Goal: Information Seeking & Learning: Learn about a topic

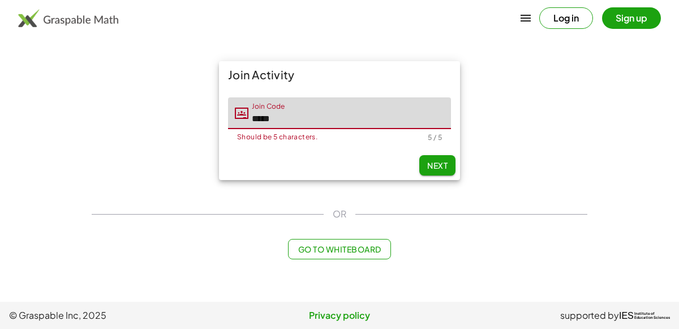
click at [439, 161] on span "Next" at bounding box center [437, 165] width 20 height 10
type input "*****"
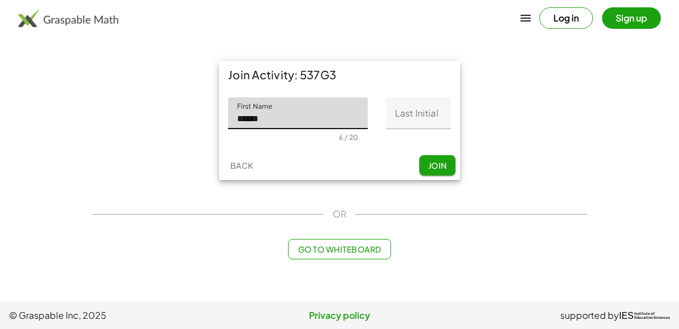
type input "******"
click at [413, 115] on input "Last Initial" at bounding box center [418, 113] width 65 height 32
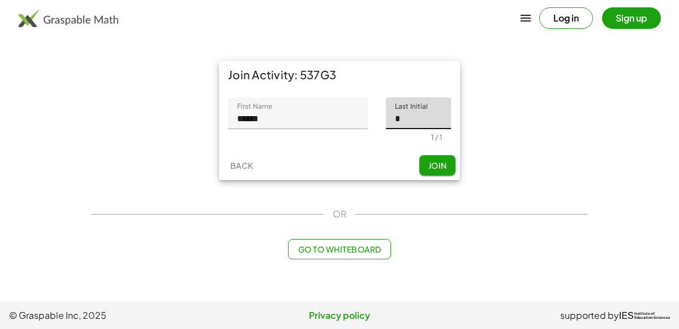
type input "*"
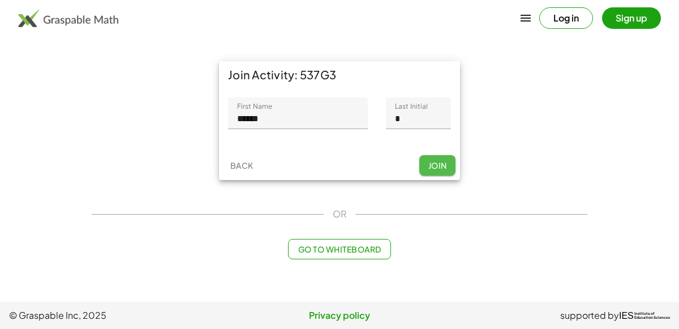
click at [439, 165] on span "Join" at bounding box center [437, 165] width 19 height 10
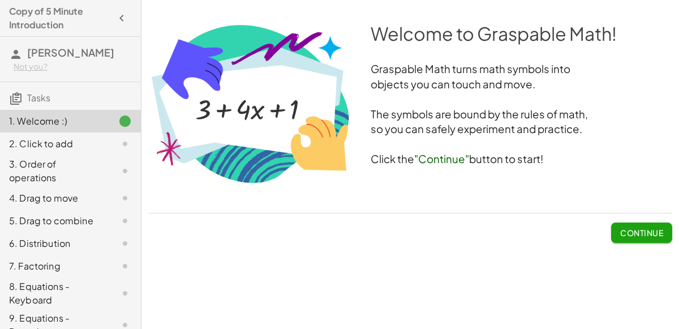
click at [623, 231] on span "Continue" at bounding box center [641, 233] width 43 height 10
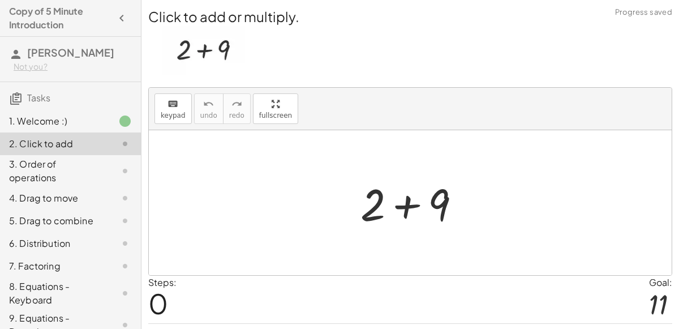
click at [402, 203] on div at bounding box center [415, 203] width 121 height 58
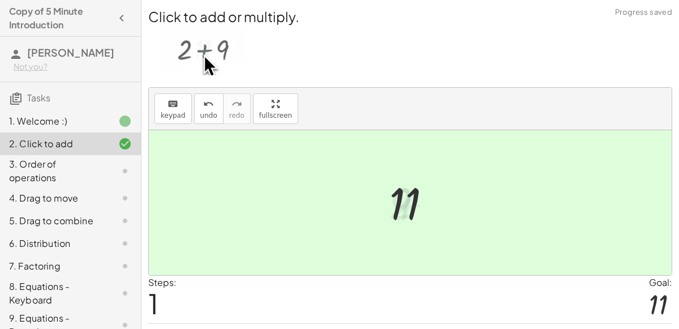
scroll to position [29, 0]
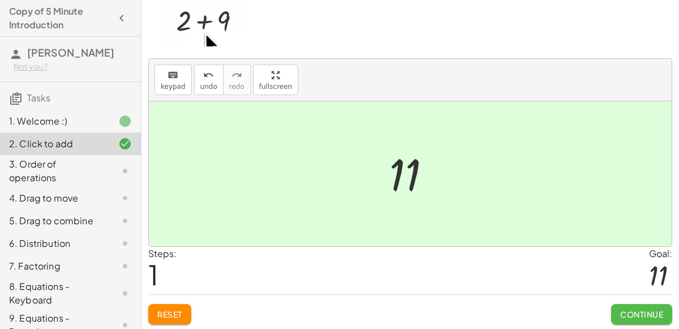
click at [643, 312] on span "Continue" at bounding box center [641, 314] width 43 height 10
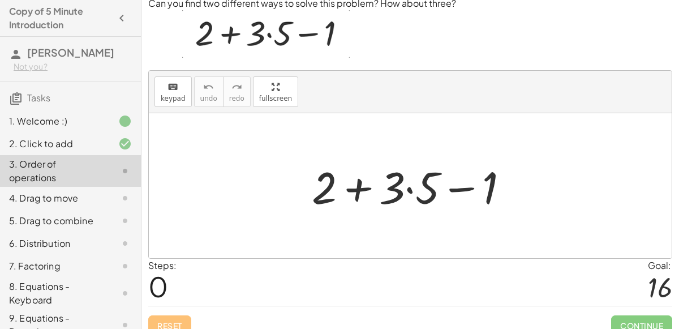
click at [360, 190] on div at bounding box center [414, 186] width 217 height 58
click at [457, 186] on div at bounding box center [414, 186] width 217 height 58
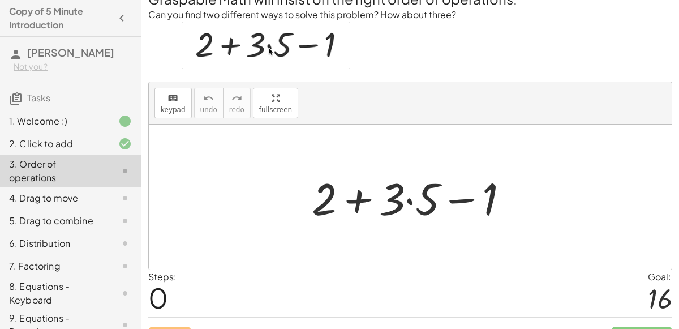
scroll to position [17, 0]
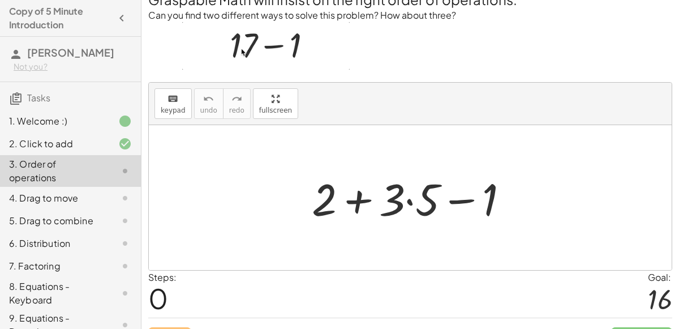
click at [409, 198] on div at bounding box center [414, 198] width 217 height 58
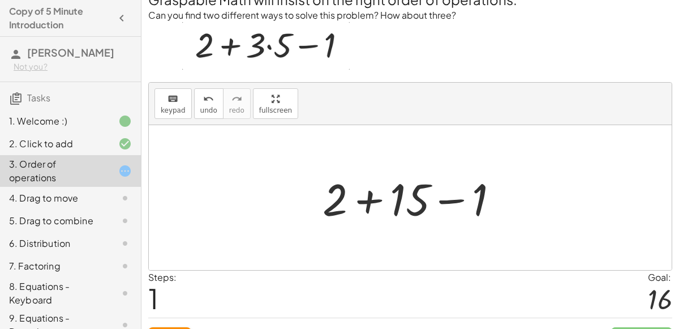
click at [374, 195] on div at bounding box center [415, 198] width 196 height 58
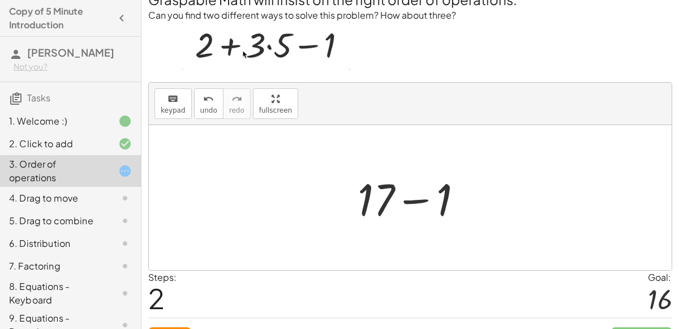
click at [420, 195] on div at bounding box center [415, 198] width 126 height 58
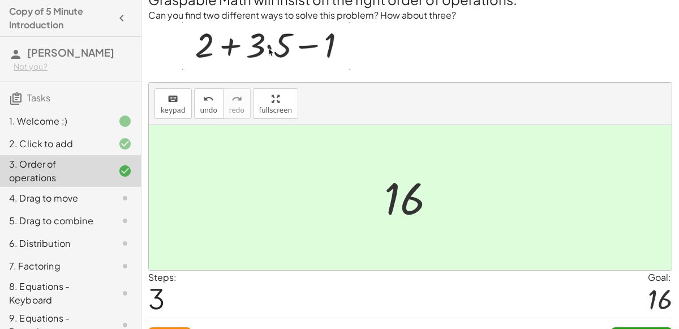
scroll to position [40, 0]
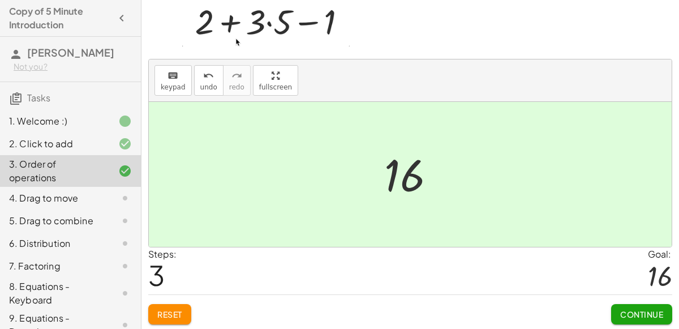
click at [635, 311] on span "Continue" at bounding box center [641, 314] width 43 height 10
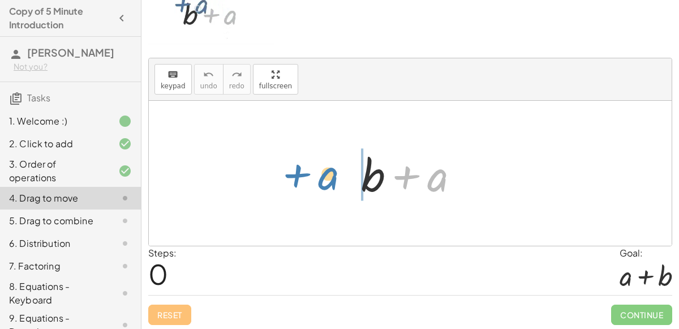
drag, startPoint x: 440, startPoint y: 175, endPoint x: 331, endPoint y: 173, distance: 109.3
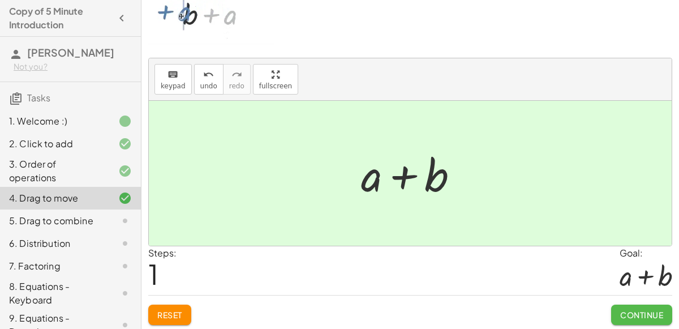
click at [632, 310] on span "Continue" at bounding box center [641, 315] width 43 height 10
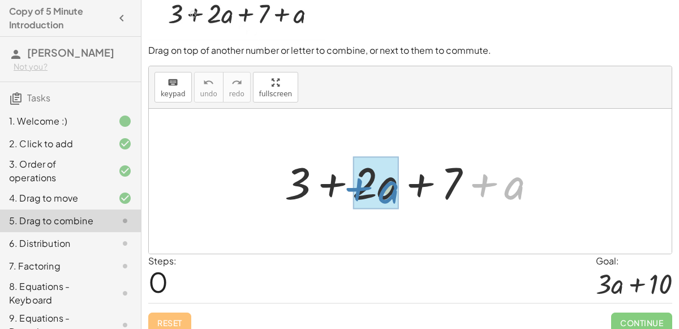
drag, startPoint x: 512, startPoint y: 186, endPoint x: 388, endPoint y: 190, distance: 124.0
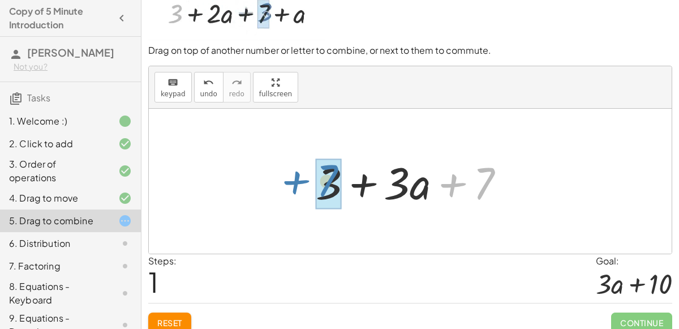
drag, startPoint x: 488, startPoint y: 184, endPoint x: 331, endPoint y: 182, distance: 157.4
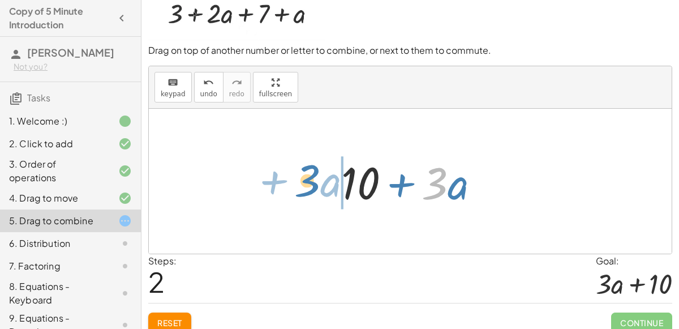
drag, startPoint x: 439, startPoint y: 181, endPoint x: 314, endPoint y: 179, distance: 125.7
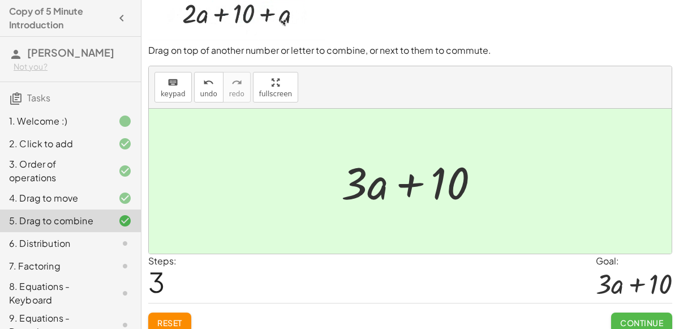
click at [638, 318] on span "Continue" at bounding box center [641, 323] width 43 height 10
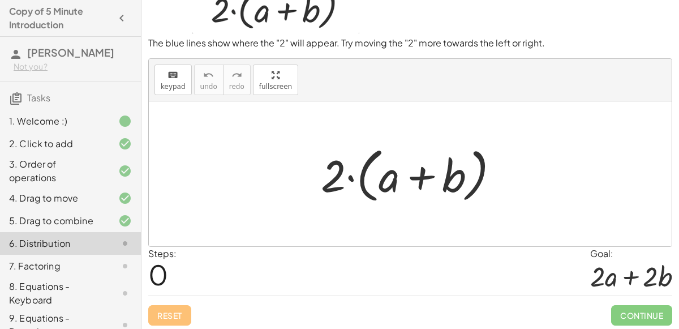
click at [350, 179] on div at bounding box center [414, 174] width 199 height 65
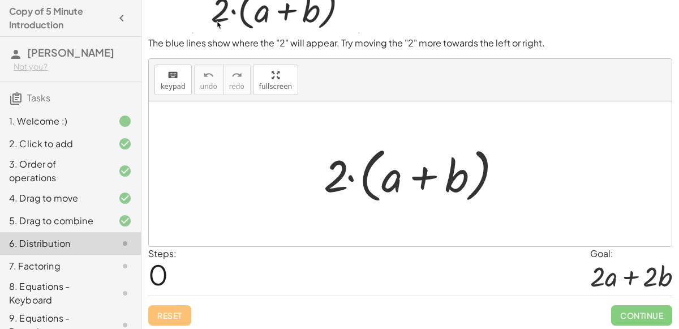
click at [350, 177] on div at bounding box center [414, 174] width 199 height 65
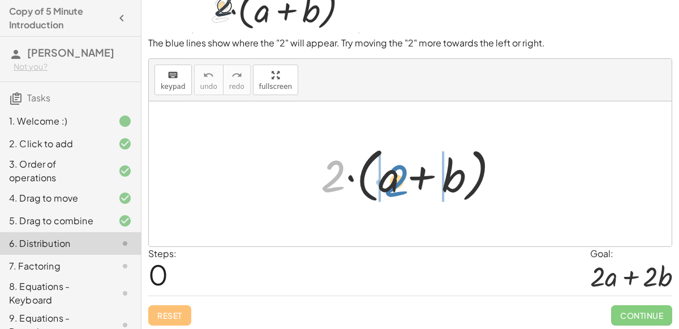
drag, startPoint x: 328, startPoint y: 182, endPoint x: 391, endPoint y: 185, distance: 63.5
click at [391, 185] on div at bounding box center [414, 174] width 199 height 65
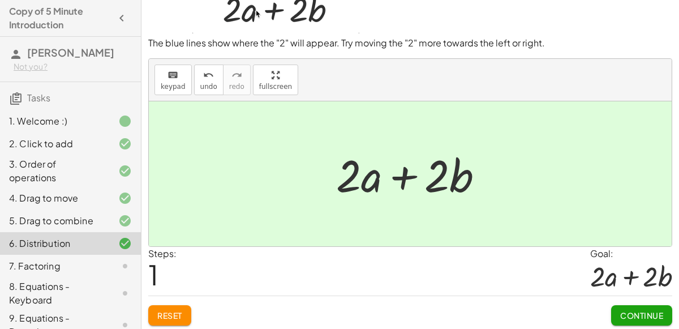
click at [651, 307] on button "Continue" at bounding box center [641, 315] width 61 height 20
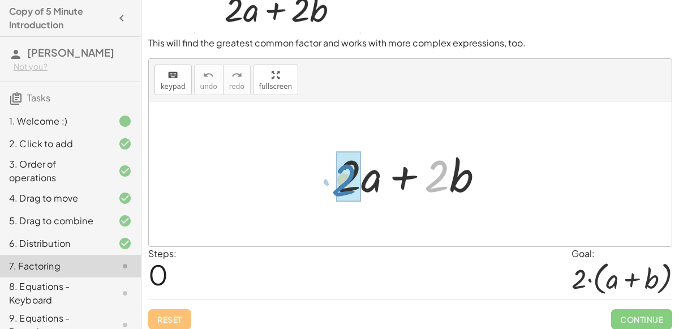
drag, startPoint x: 439, startPoint y: 184, endPoint x: 348, endPoint y: 188, distance: 91.2
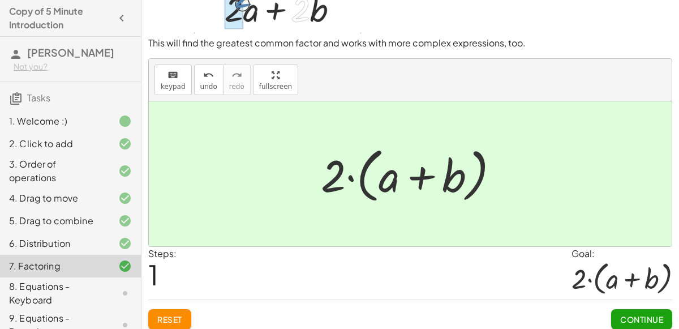
click at [655, 317] on span "Continue" at bounding box center [641, 319] width 43 height 10
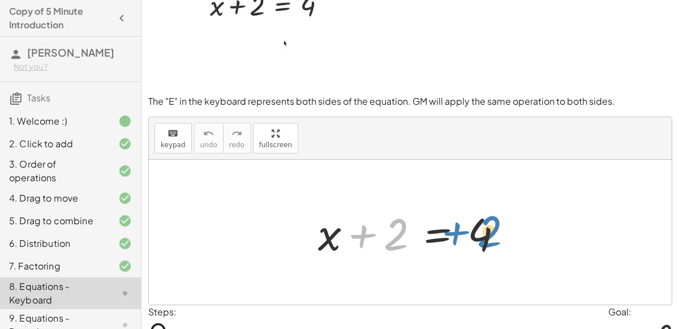
drag, startPoint x: 395, startPoint y: 239, endPoint x: 488, endPoint y: 237, distance: 93.4
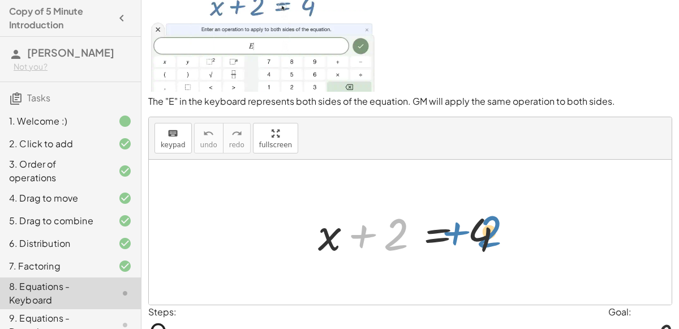
click at [488, 237] on div at bounding box center [414, 232] width 205 height 58
drag, startPoint x: 482, startPoint y: 232, endPoint x: 491, endPoint y: 230, distance: 8.6
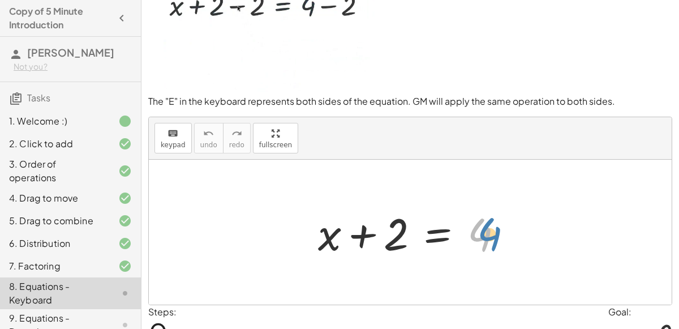
click at [491, 230] on div at bounding box center [414, 232] width 205 height 58
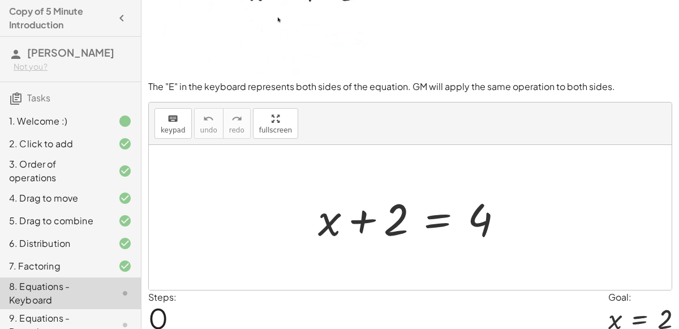
scroll to position [54, 0]
click at [436, 220] on div at bounding box center [414, 218] width 205 height 58
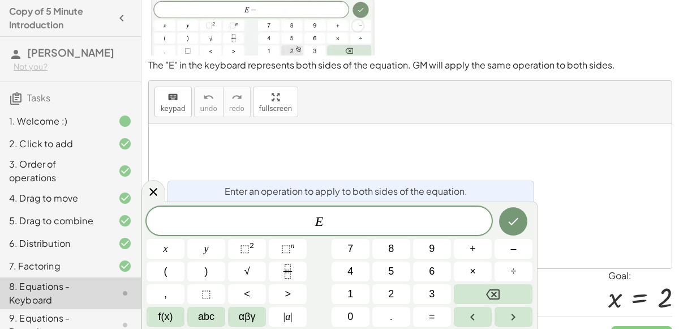
scroll to position [68, 0]
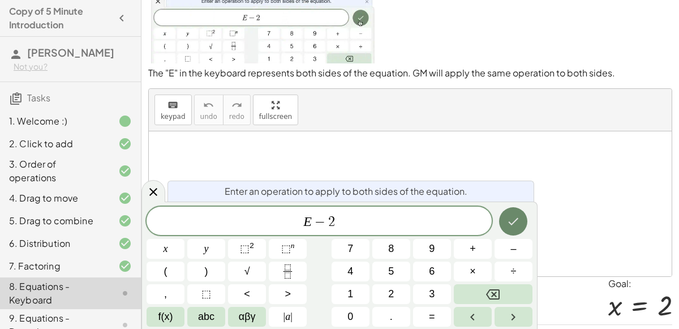
click at [509, 224] on icon "Done" at bounding box center [514, 222] width 14 height 14
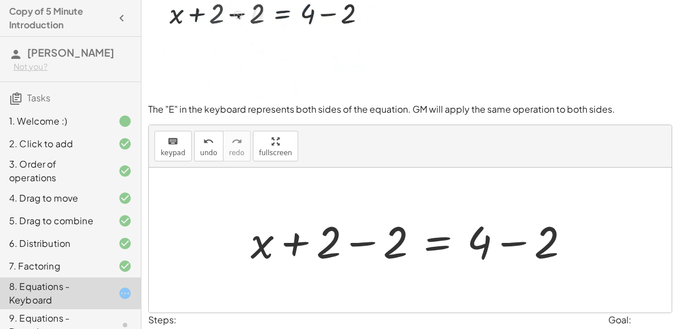
scroll to position [29, 0]
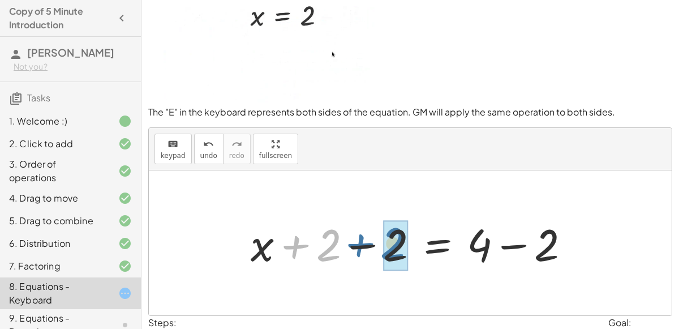
drag, startPoint x: 332, startPoint y: 246, endPoint x: 397, endPoint y: 243, distance: 65.7
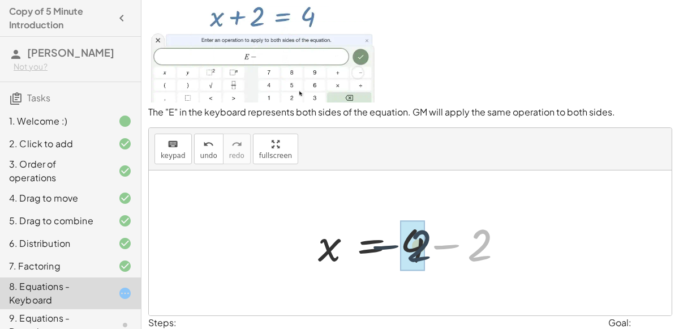
drag, startPoint x: 482, startPoint y: 246, endPoint x: 415, endPoint y: 246, distance: 66.8
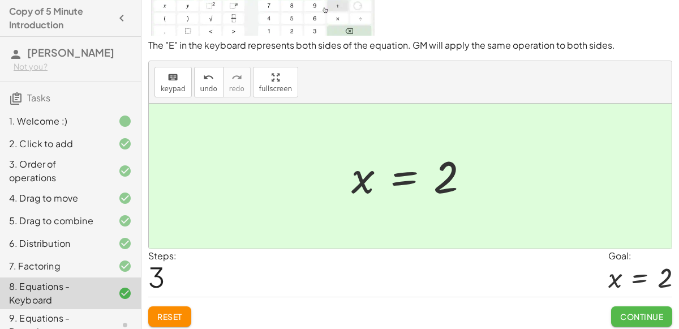
click at [635, 308] on button "Continue" at bounding box center [641, 316] width 61 height 20
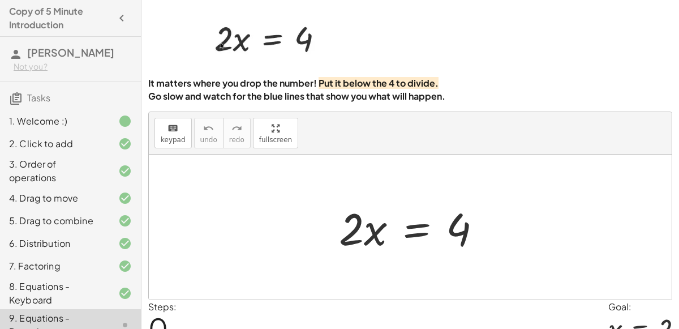
scroll to position [45, 0]
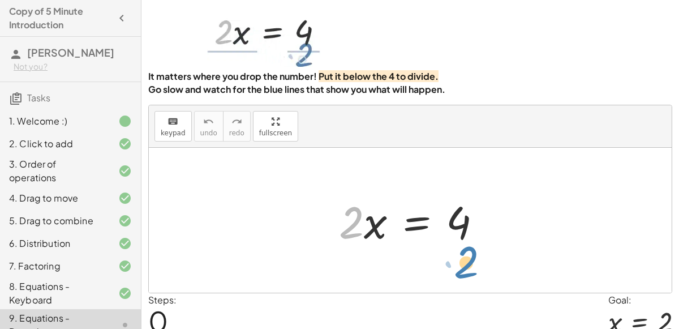
drag, startPoint x: 352, startPoint y: 212, endPoint x: 464, endPoint y: 248, distance: 117.1
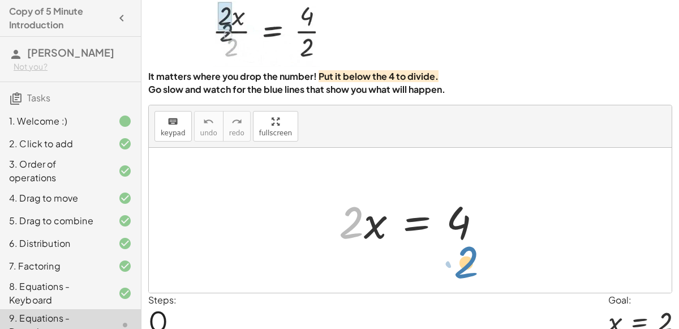
click at [464, 248] on div at bounding box center [414, 220] width 163 height 58
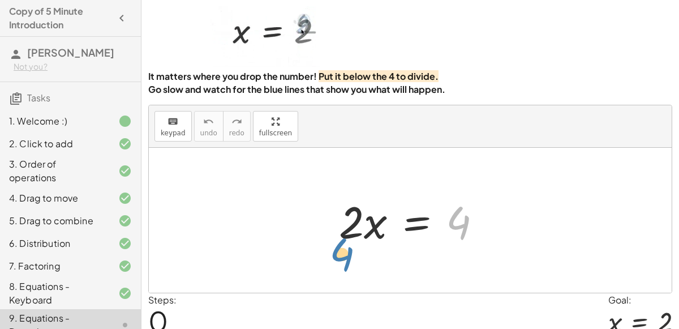
drag, startPoint x: 465, startPoint y: 219, endPoint x: 346, endPoint y: 251, distance: 122.5
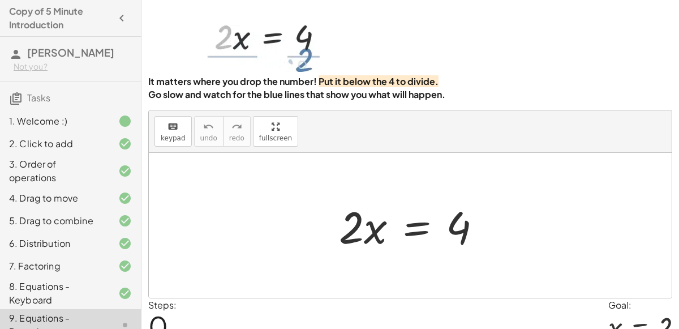
scroll to position [35, 0]
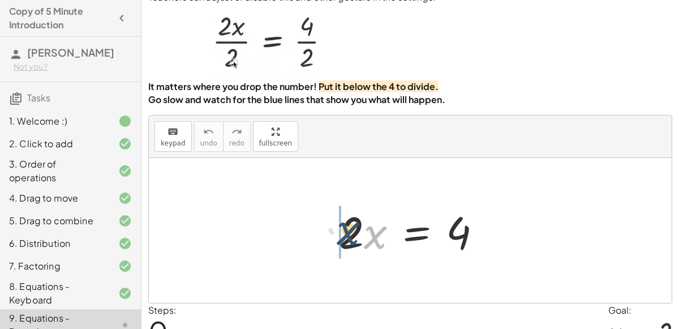
drag, startPoint x: 378, startPoint y: 235, endPoint x: 349, endPoint y: 232, distance: 29.1
click at [349, 232] on div at bounding box center [414, 231] width 163 height 58
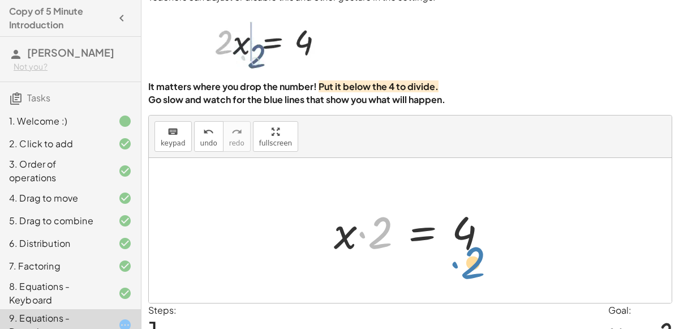
drag, startPoint x: 374, startPoint y: 233, endPoint x: 467, endPoint y: 263, distance: 97.6
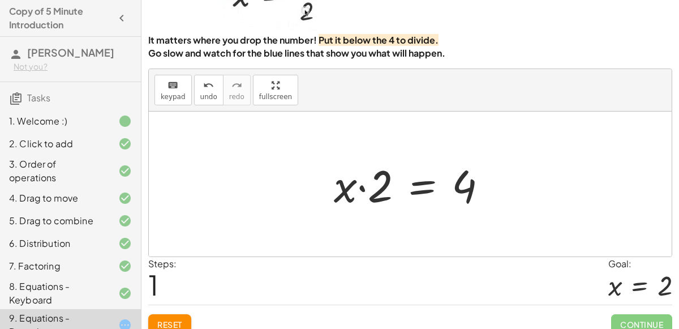
scroll to position [87, 0]
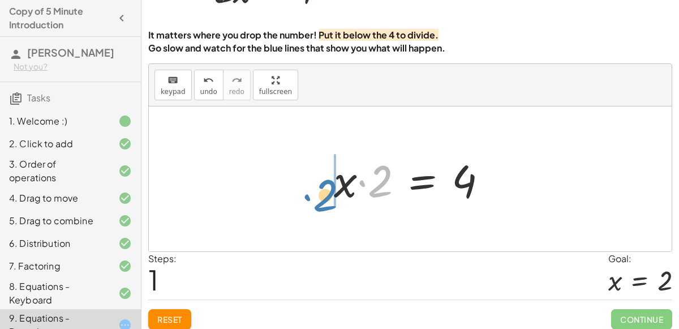
drag, startPoint x: 379, startPoint y: 183, endPoint x: 324, endPoint y: 198, distance: 56.7
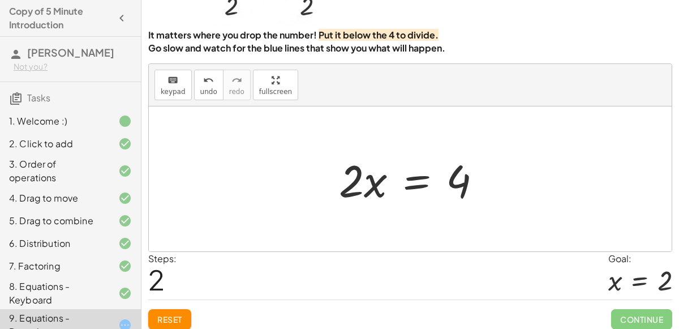
scroll to position [50, 0]
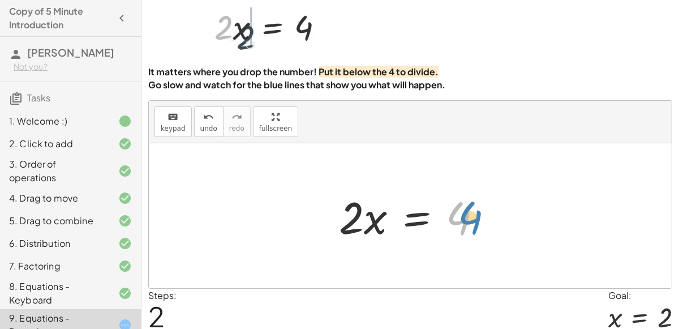
drag, startPoint x: 460, startPoint y: 211, endPoint x: 470, endPoint y: 208, distance: 10.6
click at [470, 208] on div at bounding box center [414, 216] width 163 height 58
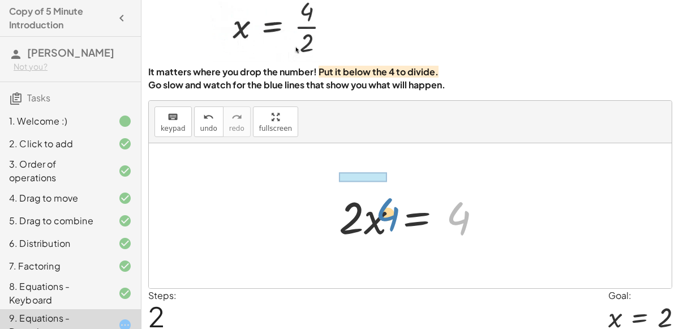
drag, startPoint x: 470, startPoint y: 208, endPoint x: 399, endPoint y: 204, distance: 70.9
click at [399, 204] on div at bounding box center [414, 216] width 163 height 58
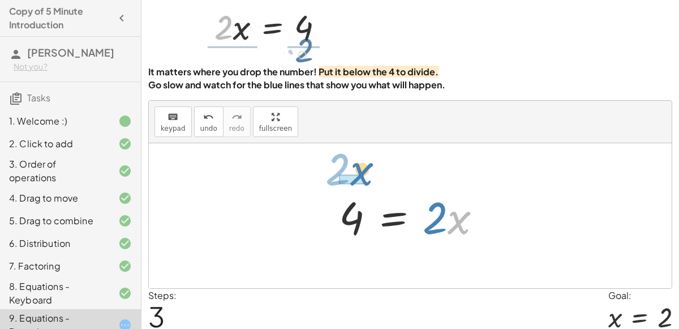
drag, startPoint x: 458, startPoint y: 221, endPoint x: 361, endPoint y: 173, distance: 108.6
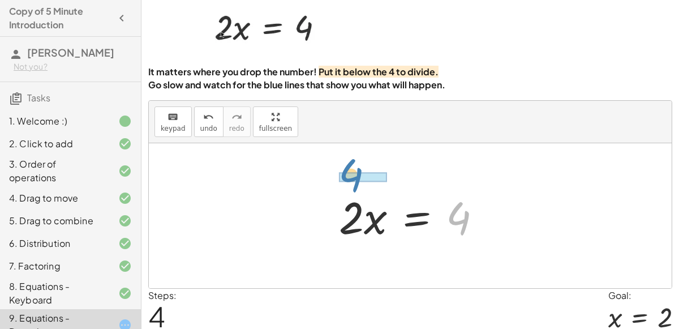
drag, startPoint x: 456, startPoint y: 216, endPoint x: 349, endPoint y: 172, distance: 115.5
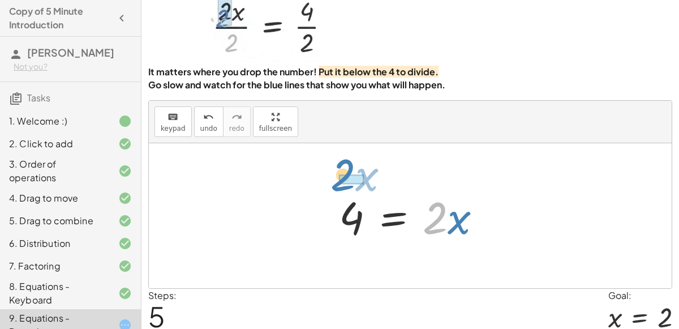
drag, startPoint x: 440, startPoint y: 220, endPoint x: 348, endPoint y: 177, distance: 101.8
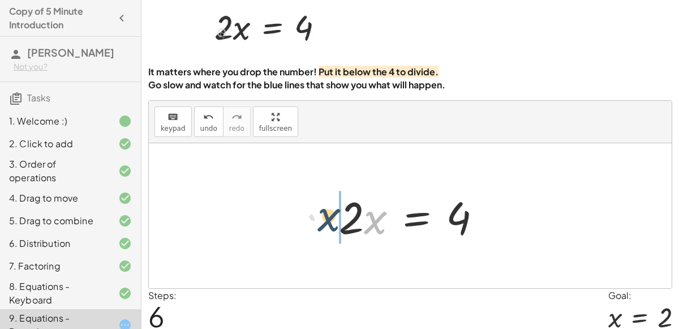
drag, startPoint x: 370, startPoint y: 220, endPoint x: 322, endPoint y: 217, distance: 47.6
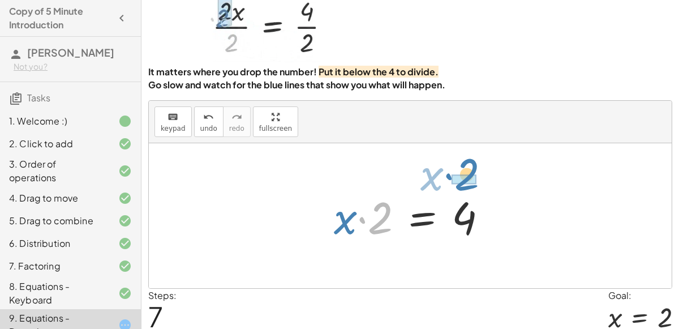
drag, startPoint x: 371, startPoint y: 220, endPoint x: 457, endPoint y: 176, distance: 96.9
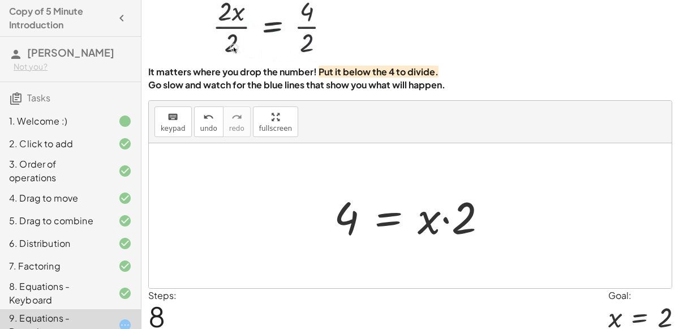
click at [448, 221] on div at bounding box center [415, 216] width 174 height 58
click at [447, 222] on div at bounding box center [415, 216] width 174 height 58
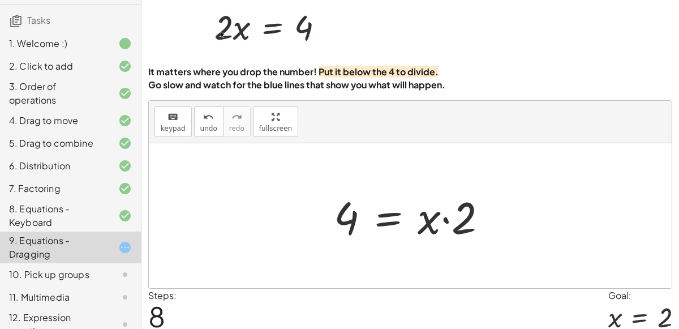
scroll to position [88, 0]
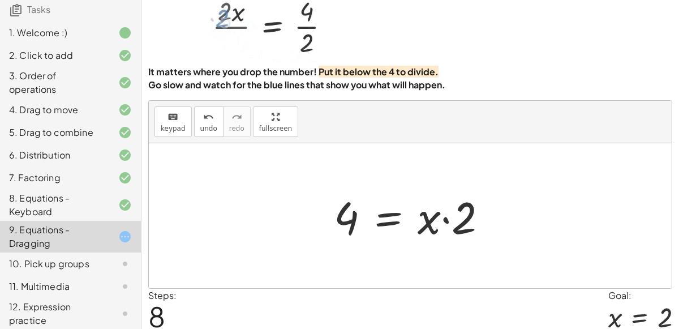
click at [54, 268] on div "10. Pick up groups" at bounding box center [54, 264] width 91 height 14
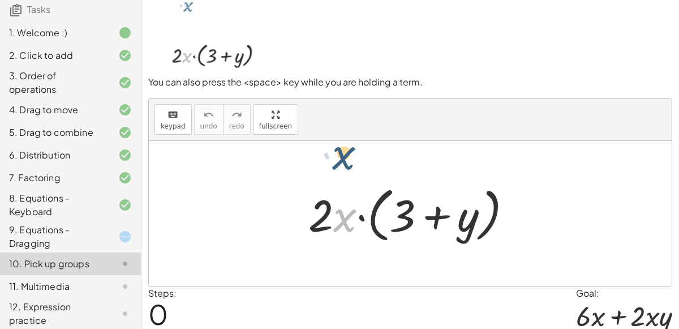
drag, startPoint x: 346, startPoint y: 222, endPoint x: 346, endPoint y: 158, distance: 63.4
click at [346, 158] on div "· x · 2 · x · ( + 3 + y )" at bounding box center [410, 213] width 523 height 145
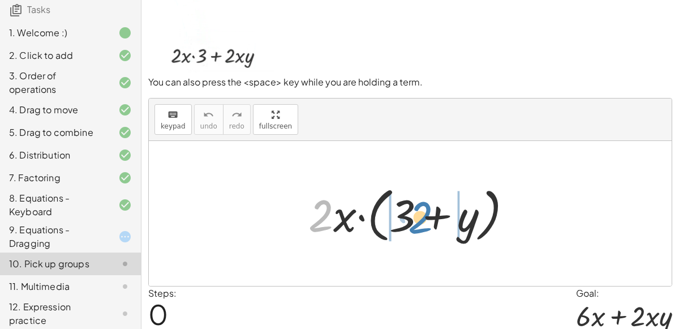
drag, startPoint x: 325, startPoint y: 220, endPoint x: 425, endPoint y: 221, distance: 100.2
click at [425, 221] on div at bounding box center [415, 213] width 224 height 65
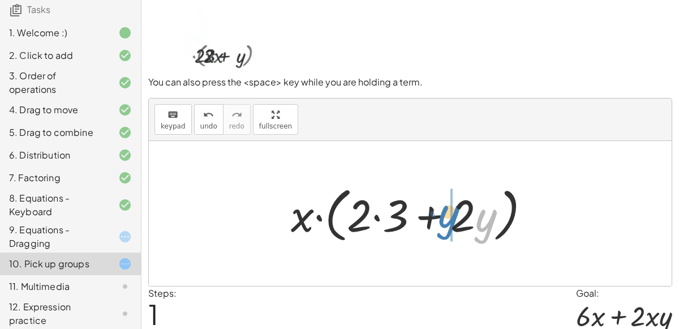
drag, startPoint x: 485, startPoint y: 224, endPoint x: 448, endPoint y: 219, distance: 37.6
click at [448, 219] on div at bounding box center [415, 213] width 260 height 65
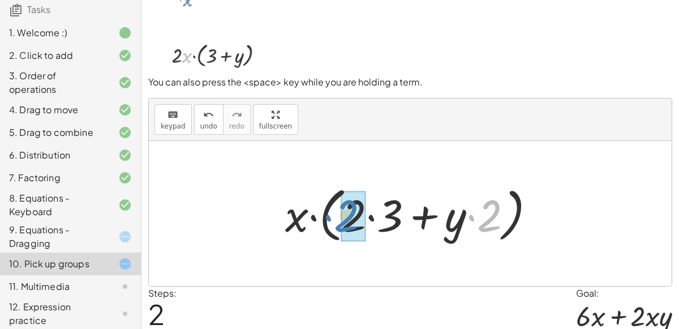
drag, startPoint x: 492, startPoint y: 217, endPoint x: 358, endPoint y: 217, distance: 134.1
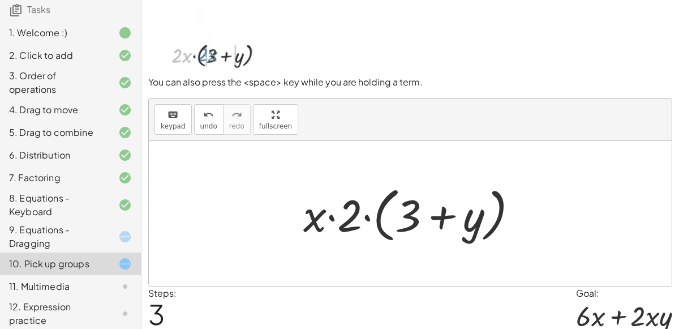
click at [368, 219] on div at bounding box center [415, 213] width 235 height 65
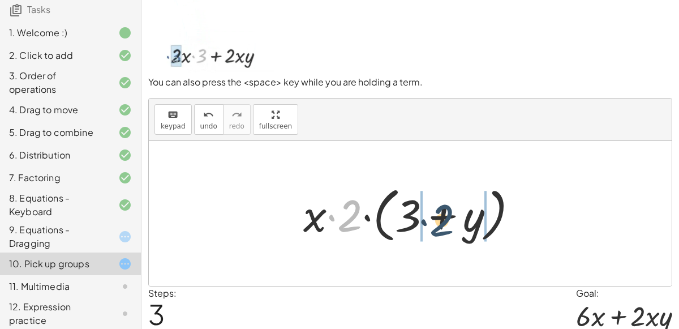
drag, startPoint x: 353, startPoint y: 216, endPoint x: 453, endPoint y: 218, distance: 100.2
click at [453, 218] on div at bounding box center [415, 213] width 235 height 65
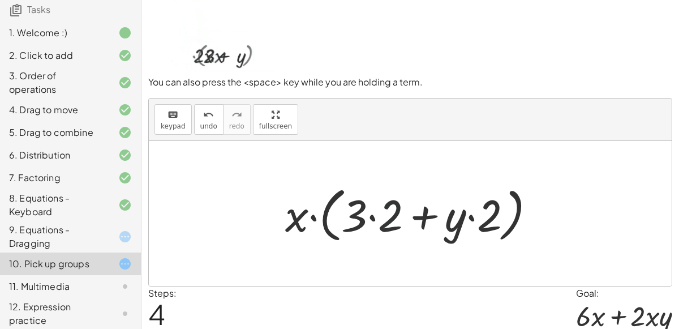
click at [393, 218] on div at bounding box center [415, 213] width 271 height 65
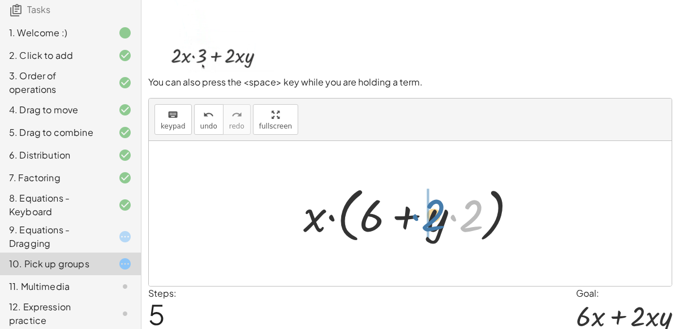
drag, startPoint x: 471, startPoint y: 213, endPoint x: 434, endPoint y: 212, distance: 37.4
click at [434, 212] on div at bounding box center [415, 213] width 234 height 65
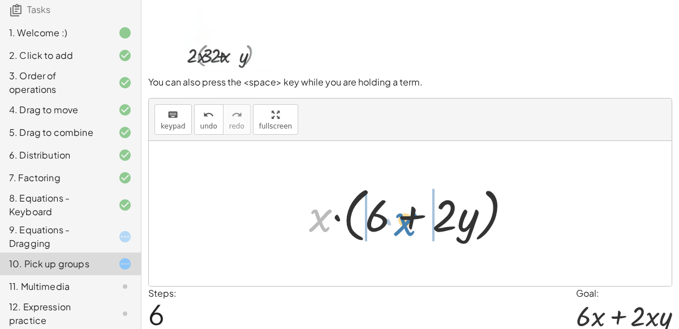
drag, startPoint x: 320, startPoint y: 218, endPoint x: 404, endPoint y: 220, distance: 83.8
click at [404, 220] on div at bounding box center [415, 213] width 224 height 65
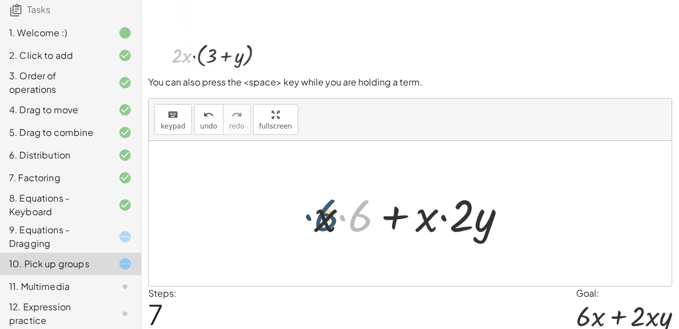
drag, startPoint x: 356, startPoint y: 218, endPoint x: 321, endPoint y: 217, distance: 34.5
click at [321, 217] on div at bounding box center [414, 214] width 213 height 58
drag, startPoint x: 359, startPoint y: 217, endPoint x: 303, endPoint y: 213, distance: 55.6
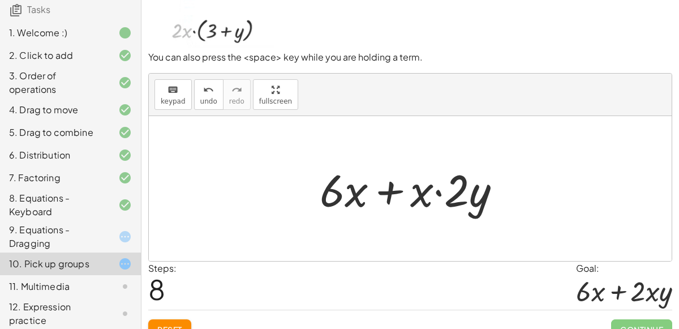
scroll to position [91, 0]
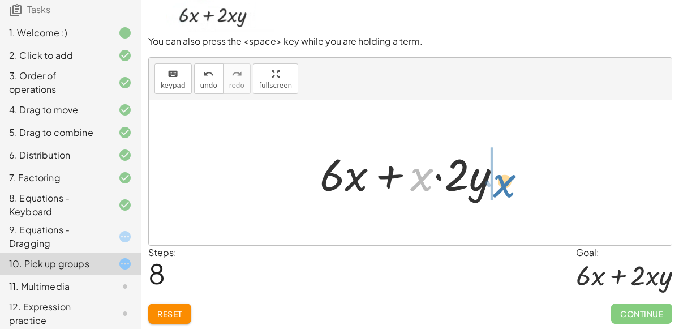
drag, startPoint x: 423, startPoint y: 178, endPoint x: 506, endPoint y: 181, distance: 82.7
click at [506, 181] on div at bounding box center [415, 173] width 202 height 58
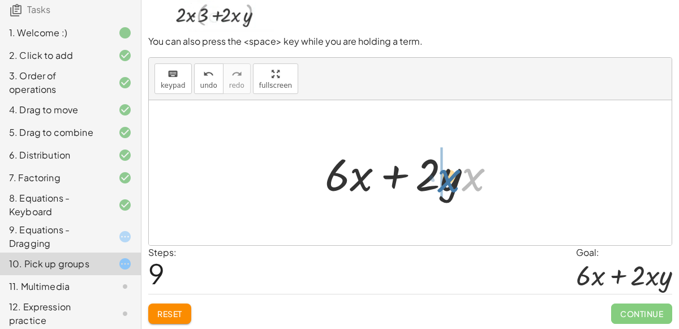
drag, startPoint x: 473, startPoint y: 175, endPoint x: 449, endPoint y: 176, distance: 24.4
click at [449, 176] on div at bounding box center [414, 173] width 191 height 58
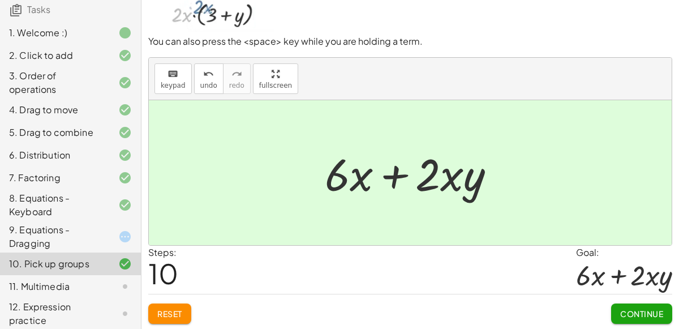
click at [641, 308] on span "Continue" at bounding box center [641, 313] width 43 height 10
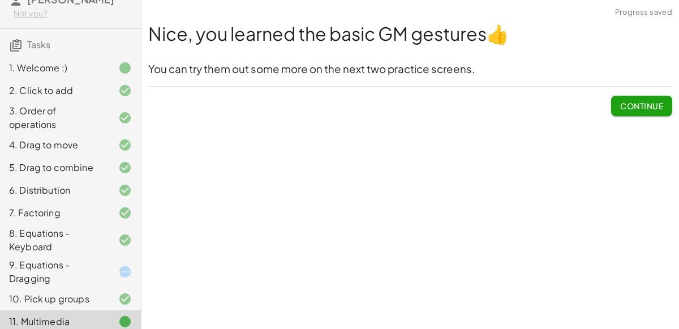
scroll to position [53, 0]
click at [28, 261] on div "9. Equations - Dragging" at bounding box center [54, 272] width 91 height 27
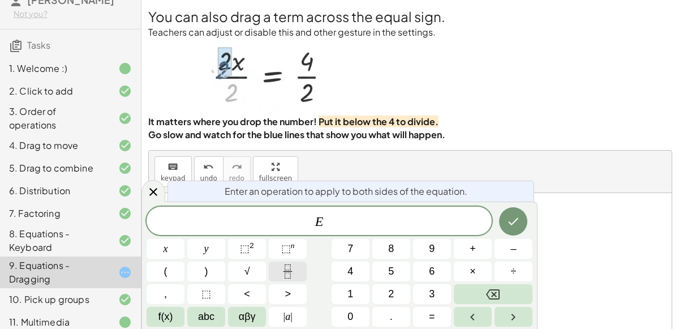
click at [282, 273] on icon "Fraction" at bounding box center [288, 271] width 14 height 14
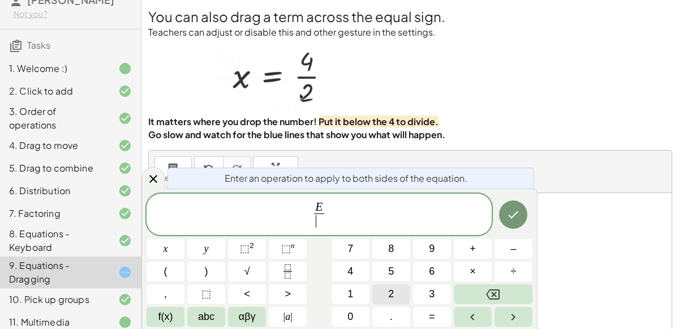
click at [400, 293] on button "2" at bounding box center [391, 294] width 38 height 20
click at [520, 205] on button "Done" at bounding box center [513, 214] width 28 height 28
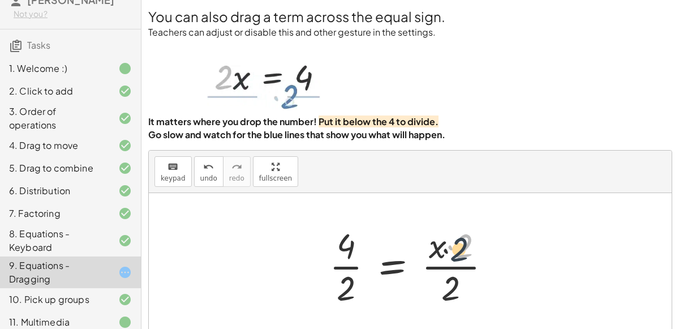
drag, startPoint x: 469, startPoint y: 249, endPoint x: 461, endPoint y: 255, distance: 9.7
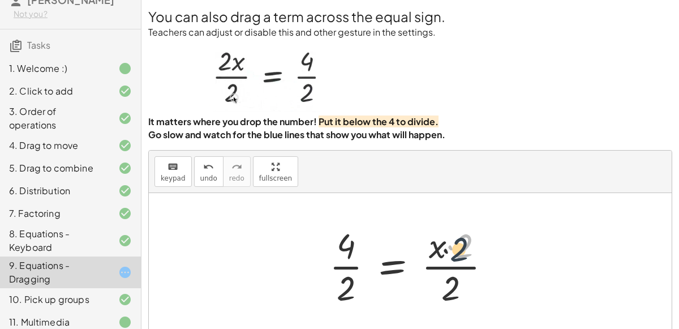
click at [461, 255] on div at bounding box center [415, 265] width 182 height 87
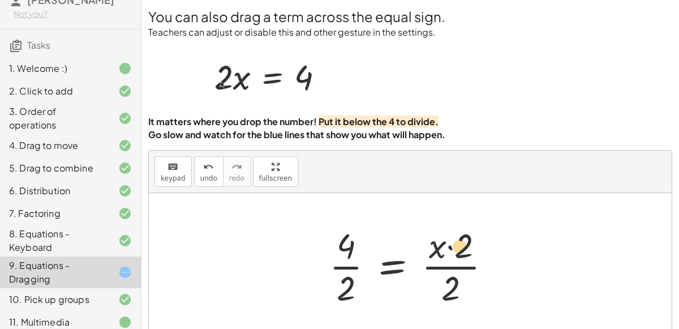
click at [461, 246] on div at bounding box center [415, 265] width 182 height 87
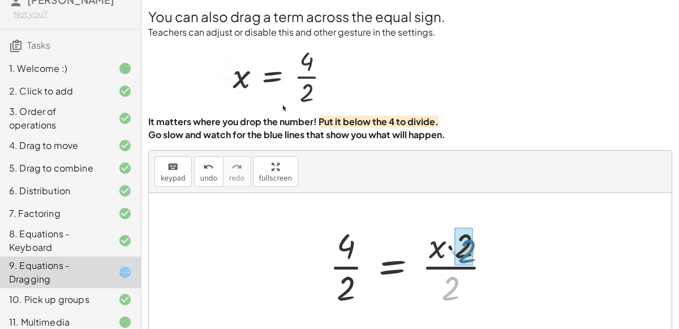
drag, startPoint x: 449, startPoint y: 283, endPoint x: 465, endPoint y: 245, distance: 41.3
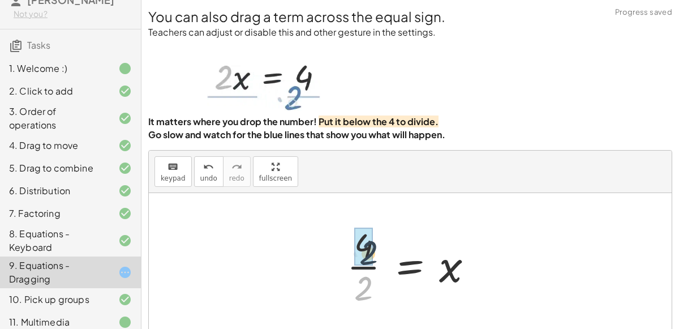
drag, startPoint x: 366, startPoint y: 294, endPoint x: 369, endPoint y: 252, distance: 42.6
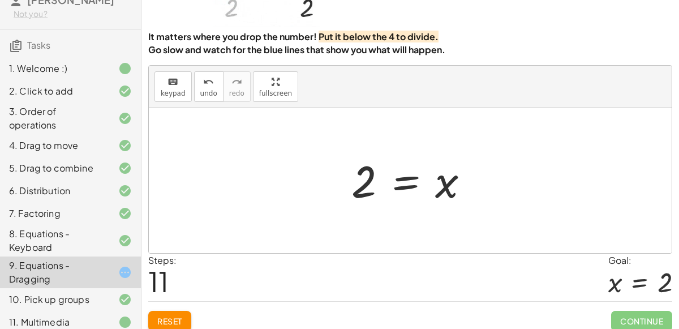
scroll to position [92, 0]
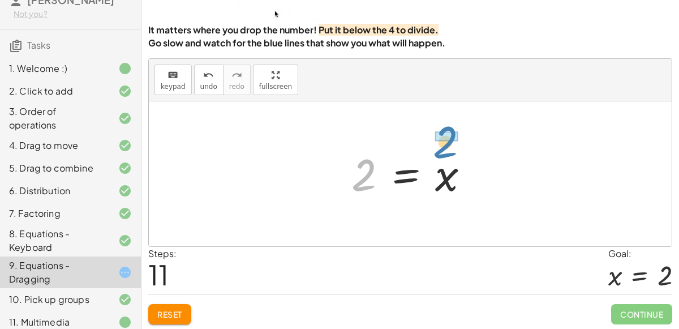
drag, startPoint x: 361, startPoint y: 181, endPoint x: 442, endPoint y: 147, distance: 88.3
click at [442, 147] on div at bounding box center [415, 174] width 138 height 56
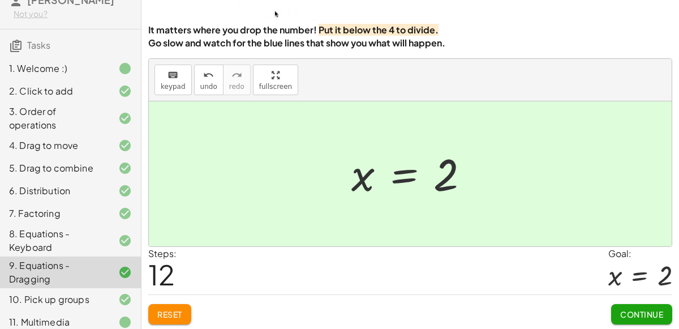
click at [449, 175] on div at bounding box center [415, 174] width 138 height 56
click at [633, 315] on span "Continue" at bounding box center [641, 314] width 43 height 10
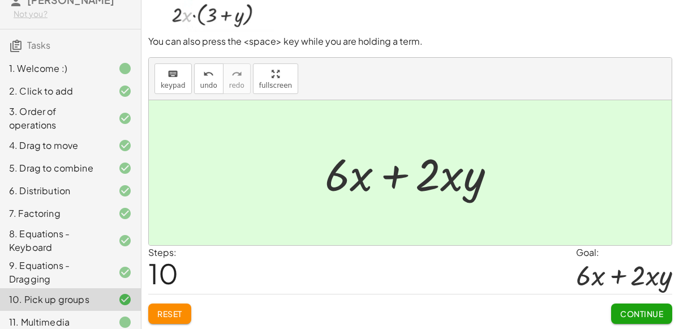
scroll to position [96, 0]
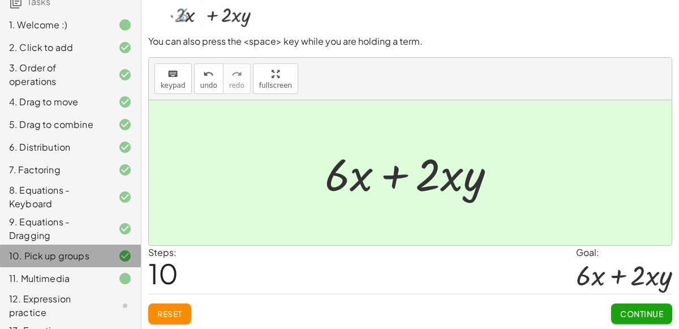
click at [29, 288] on div "1. Welcome :) 2. Click to add 3. Order of operations 4. Drag to move 5. Drag to…" at bounding box center [70, 194] width 141 height 371
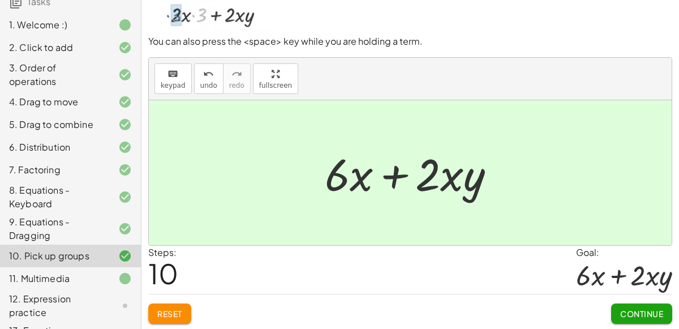
click at [36, 300] on div "12. Expression practice" at bounding box center [54, 305] width 91 height 27
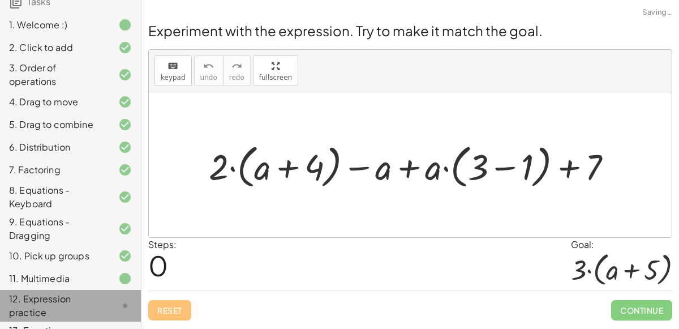
scroll to position [0, 0]
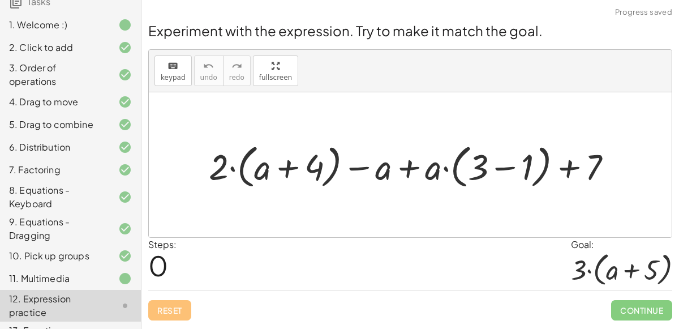
click at [408, 169] on div at bounding box center [415, 165] width 424 height 53
drag, startPoint x: 432, startPoint y: 167, endPoint x: 494, endPoint y: 165, distance: 62.3
click at [494, 165] on div at bounding box center [415, 165] width 424 height 53
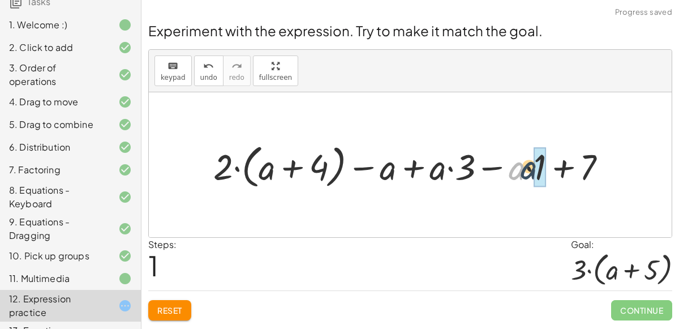
drag, startPoint x: 517, startPoint y: 170, endPoint x: 533, endPoint y: 169, distance: 15.9
click at [533, 169] on div at bounding box center [415, 165] width 414 height 53
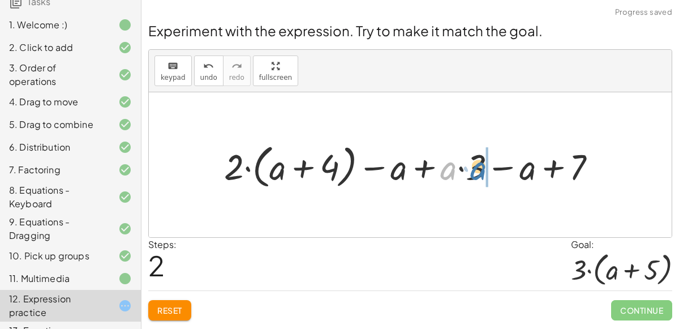
drag, startPoint x: 453, startPoint y: 172, endPoint x: 483, endPoint y: 170, distance: 30.0
click at [483, 170] on div at bounding box center [414, 165] width 393 height 53
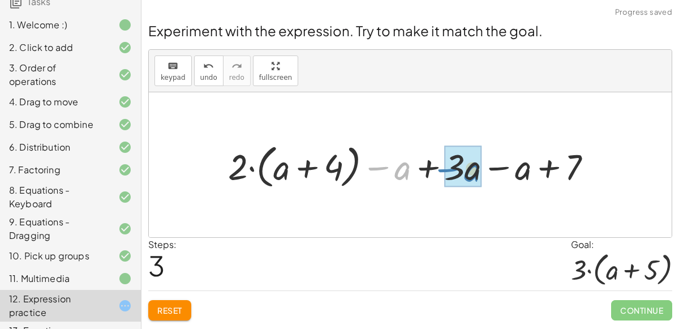
drag, startPoint x: 404, startPoint y: 169, endPoint x: 474, endPoint y: 170, distance: 69.6
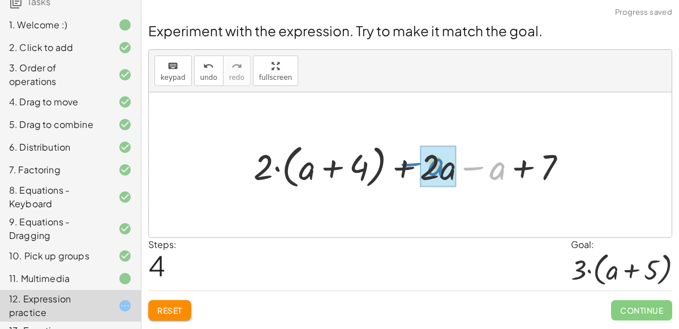
drag, startPoint x: 493, startPoint y: 169, endPoint x: 431, endPoint y: 165, distance: 61.8
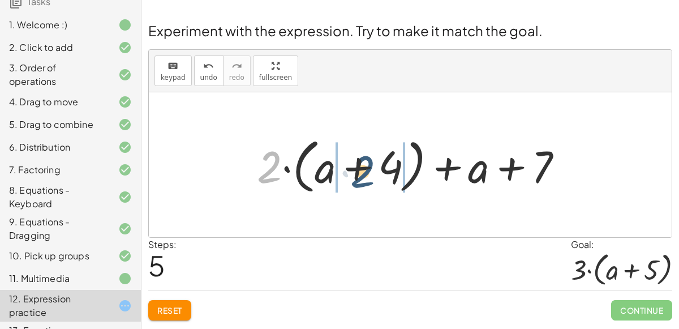
drag, startPoint x: 274, startPoint y: 165, endPoint x: 366, endPoint y: 172, distance: 91.9
click at [366, 172] on div at bounding box center [414, 164] width 327 height 65
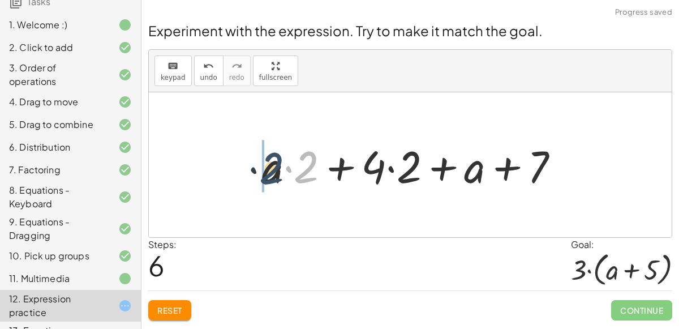
drag, startPoint x: 303, startPoint y: 161, endPoint x: 266, endPoint y: 162, distance: 36.8
click at [266, 162] on div at bounding box center [415, 165] width 318 height 58
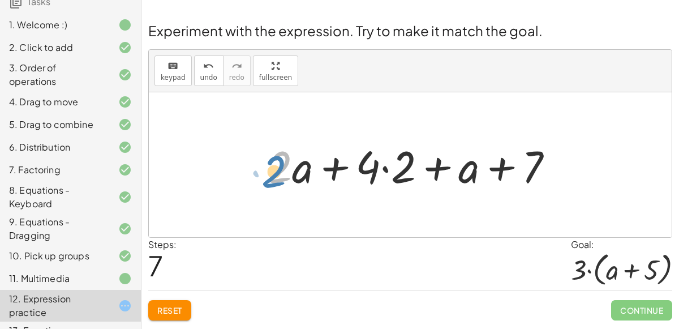
drag, startPoint x: 286, startPoint y: 168, endPoint x: 285, endPoint y: 174, distance: 6.5
click at [285, 174] on div at bounding box center [414, 165] width 307 height 58
click at [384, 169] on div at bounding box center [414, 165] width 307 height 58
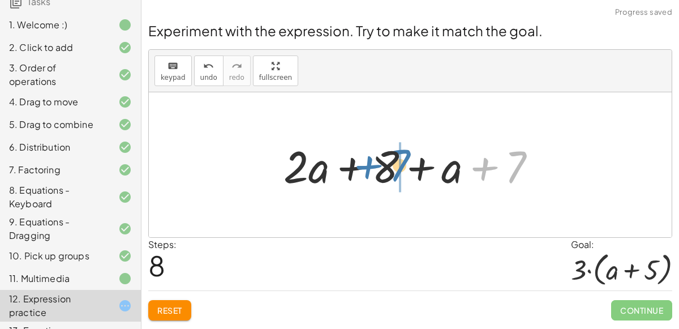
drag, startPoint x: 516, startPoint y: 165, endPoint x: 399, endPoint y: 163, distance: 117.2
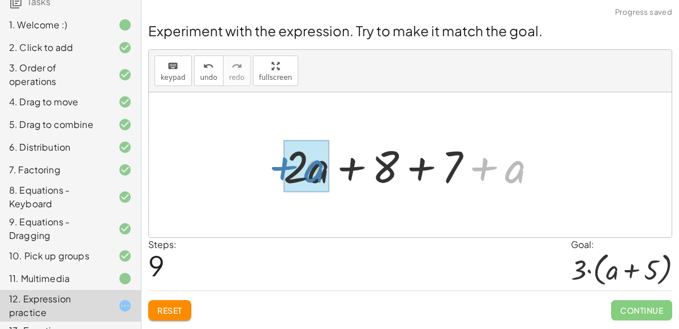
drag, startPoint x: 510, startPoint y: 172, endPoint x: 309, endPoint y: 171, distance: 200.9
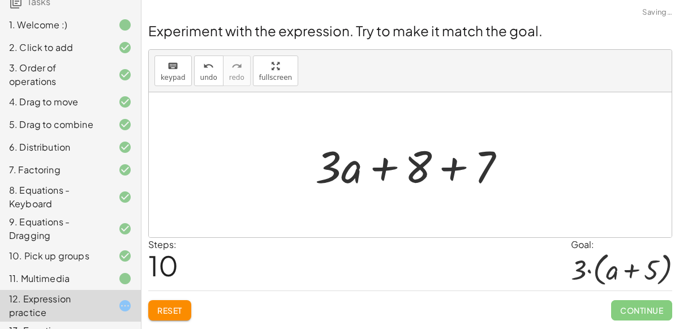
click at [452, 166] on div at bounding box center [415, 165] width 211 height 58
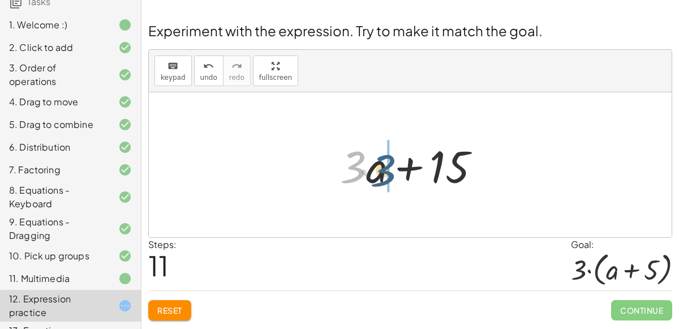
drag, startPoint x: 354, startPoint y: 168, endPoint x: 384, endPoint y: 172, distance: 30.2
click at [384, 172] on div at bounding box center [415, 165] width 161 height 58
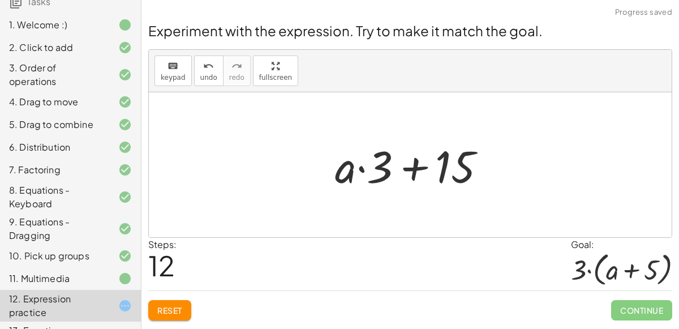
click at [362, 168] on div at bounding box center [414, 165] width 171 height 58
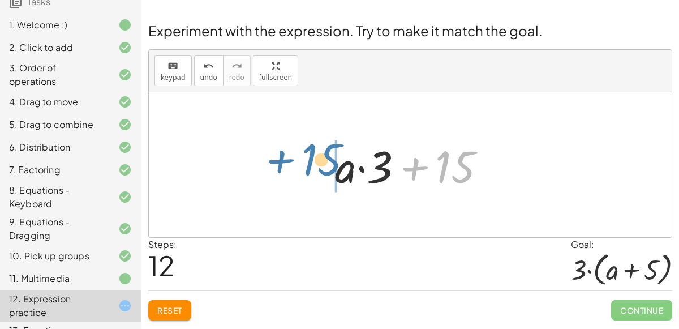
drag, startPoint x: 445, startPoint y: 164, endPoint x: 309, endPoint y: 157, distance: 136.6
click at [309, 157] on div "+ · 2 · ( + a + 4 ) − a + · a · ( + 3 − 1 ) + 7 + · 2 · ( + a + 4 ) − a + · a ·…" at bounding box center [410, 164] width 523 height 145
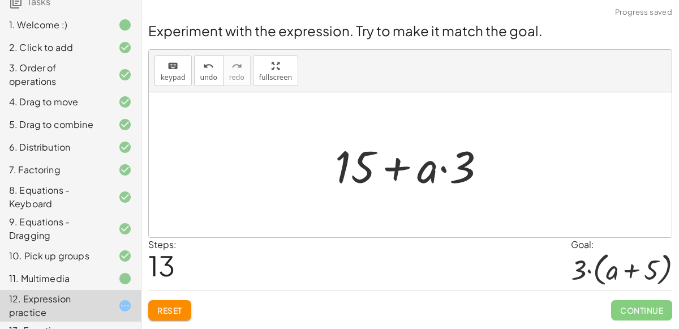
click at [441, 169] on div at bounding box center [414, 165] width 171 height 58
drag, startPoint x: 431, startPoint y: 173, endPoint x: 473, endPoint y: 173, distance: 41.9
click at [473, 173] on div at bounding box center [414, 165] width 171 height 58
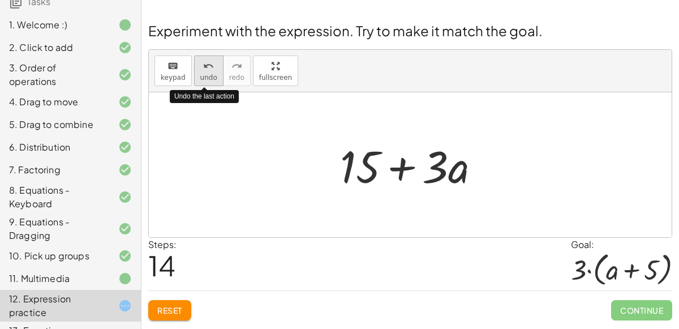
click at [209, 70] on div "undo" at bounding box center [208, 66] width 17 height 14
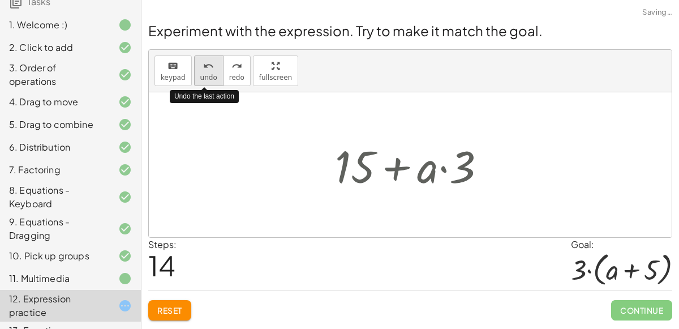
click at [209, 70] on div "undo" at bounding box center [208, 66] width 17 height 14
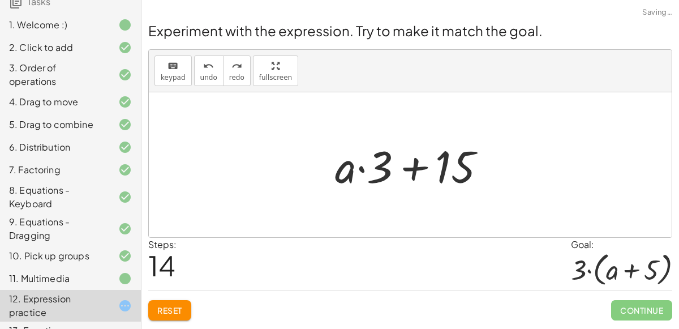
click at [164, 305] on span "Reset" at bounding box center [169, 310] width 25 height 10
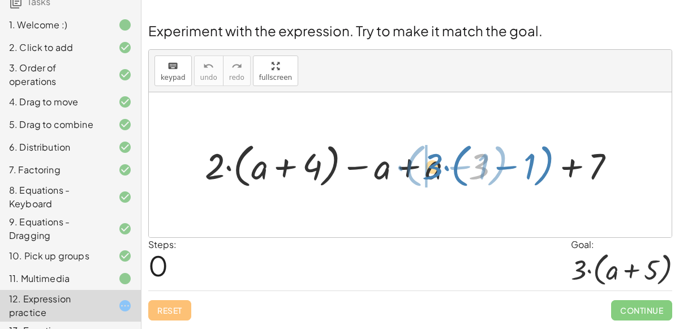
drag, startPoint x: 485, startPoint y: 162, endPoint x: 438, endPoint y: 162, distance: 46.4
click at [438, 162] on div at bounding box center [414, 164] width 431 height 53
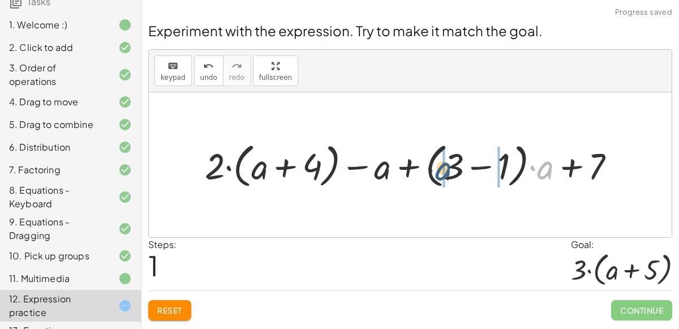
drag, startPoint x: 541, startPoint y: 172, endPoint x: 435, endPoint y: 173, distance: 105.3
click at [435, 173] on div at bounding box center [414, 164] width 431 height 53
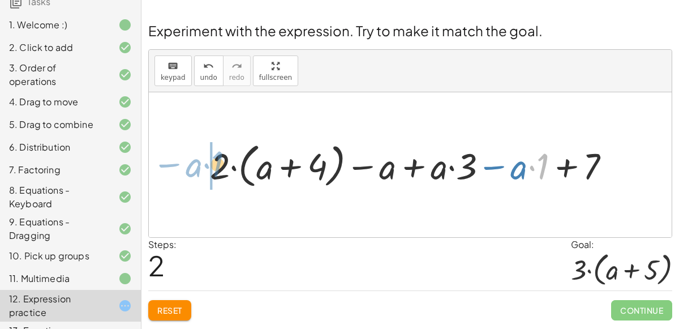
drag, startPoint x: 545, startPoint y: 166, endPoint x: 217, endPoint y: 164, distance: 327.2
click at [217, 164] on div at bounding box center [414, 164] width 421 height 53
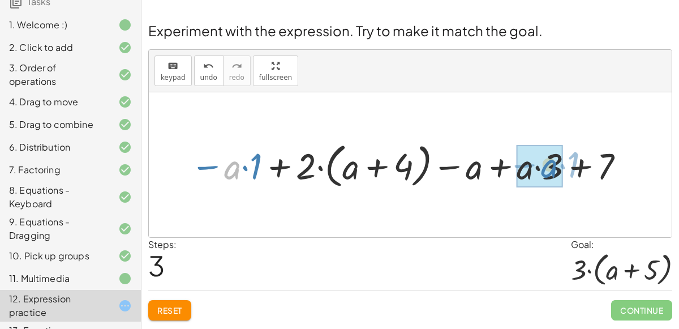
drag, startPoint x: 232, startPoint y: 170, endPoint x: 551, endPoint y: 168, distance: 318.7
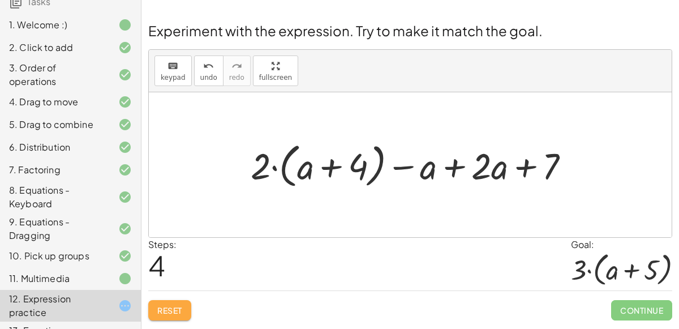
click at [169, 306] on span "Reset" at bounding box center [169, 310] width 25 height 10
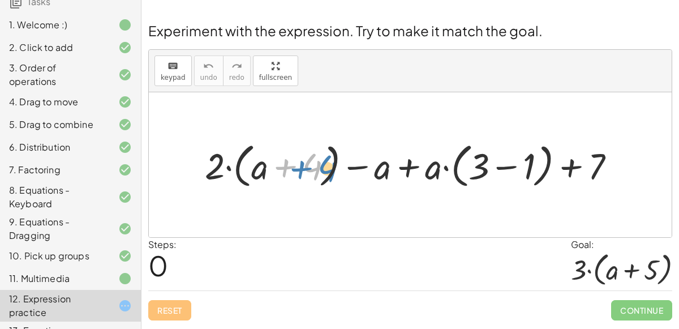
drag, startPoint x: 312, startPoint y: 164, endPoint x: 325, endPoint y: 165, distance: 13.1
click at [325, 165] on div at bounding box center [414, 164] width 431 height 53
click at [383, 170] on div at bounding box center [414, 164] width 431 height 53
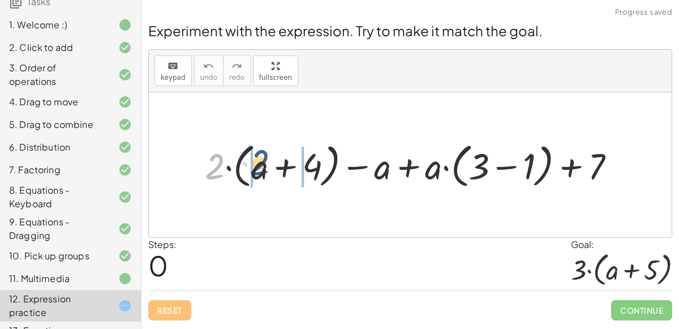
drag, startPoint x: 220, startPoint y: 170, endPoint x: 268, endPoint y: 169, distance: 48.7
click at [268, 169] on div at bounding box center [414, 164] width 431 height 53
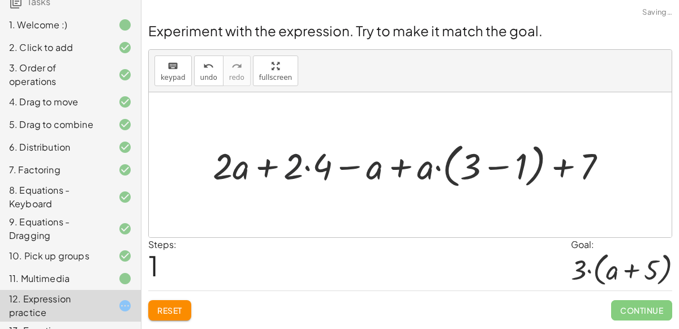
click at [293, 164] on div at bounding box center [414, 164] width 415 height 53
click at [307, 171] on div at bounding box center [414, 164] width 415 height 53
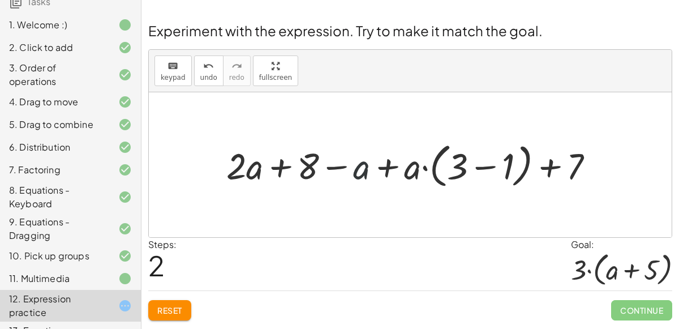
click at [360, 169] on div at bounding box center [415, 164] width 388 height 53
click at [381, 169] on div at bounding box center [415, 164] width 388 height 53
click at [423, 168] on div at bounding box center [415, 164] width 388 height 53
drag, startPoint x: 413, startPoint y: 172, endPoint x: 480, endPoint y: 165, distance: 67.1
click at [480, 165] on div at bounding box center [415, 164] width 388 height 53
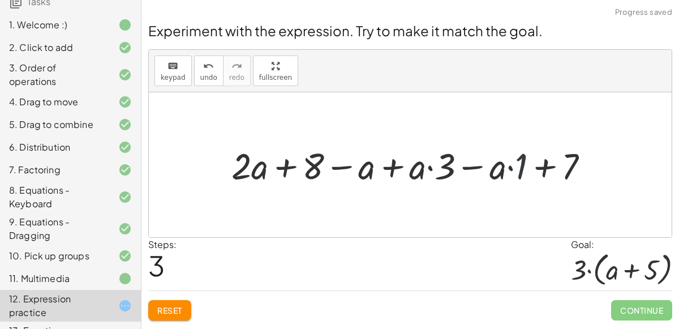
click at [517, 166] on div at bounding box center [415, 165] width 378 height 48
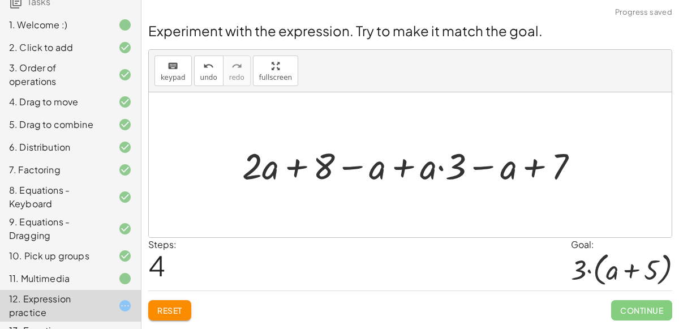
click at [441, 169] on div at bounding box center [415, 165] width 357 height 48
click at [419, 170] on div at bounding box center [415, 165] width 357 height 48
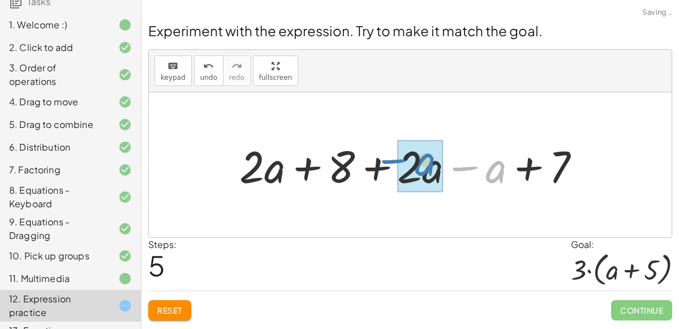
drag, startPoint x: 496, startPoint y: 169, endPoint x: 425, endPoint y: 161, distance: 71.8
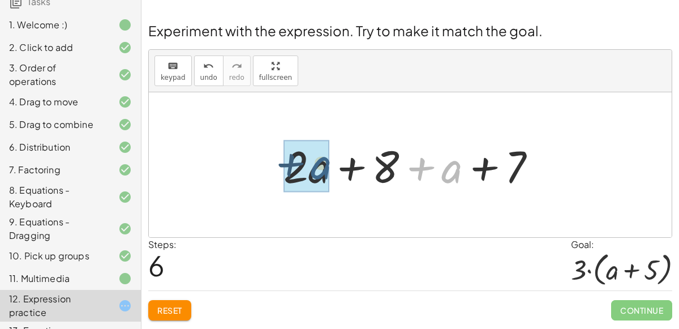
drag, startPoint x: 445, startPoint y: 169, endPoint x: 313, endPoint y: 165, distance: 132.5
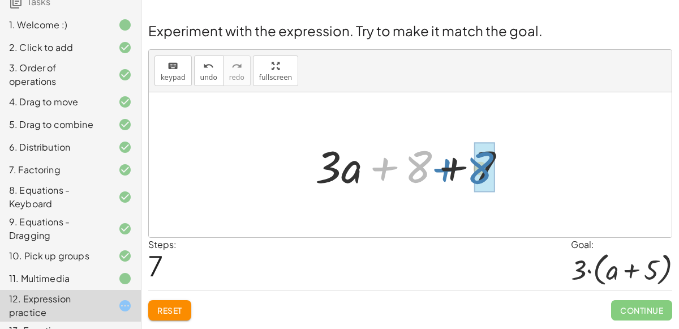
drag, startPoint x: 420, startPoint y: 169, endPoint x: 482, endPoint y: 170, distance: 62.3
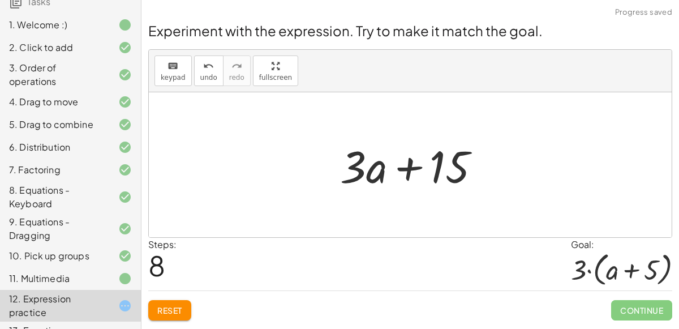
click at [382, 170] on div at bounding box center [415, 165] width 161 height 58
click at [361, 167] on div at bounding box center [415, 165] width 161 height 58
click at [407, 175] on div at bounding box center [415, 165] width 161 height 58
click at [409, 171] on div at bounding box center [415, 165] width 161 height 58
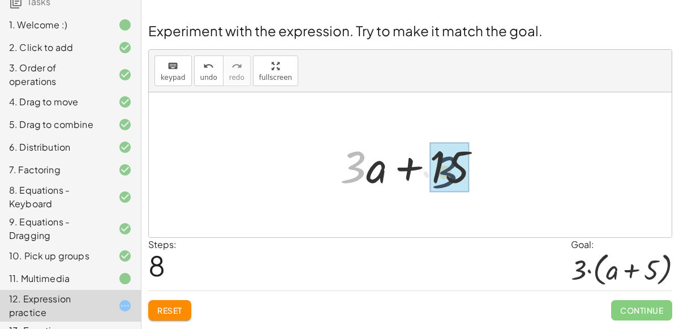
drag, startPoint x: 360, startPoint y: 152, endPoint x: 469, endPoint y: 158, distance: 108.9
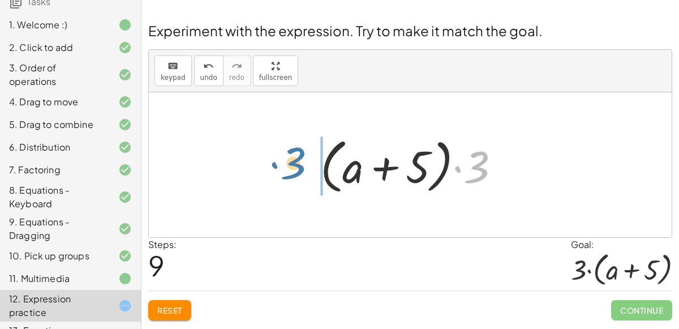
drag, startPoint x: 477, startPoint y: 166, endPoint x: 293, endPoint y: 162, distance: 184.0
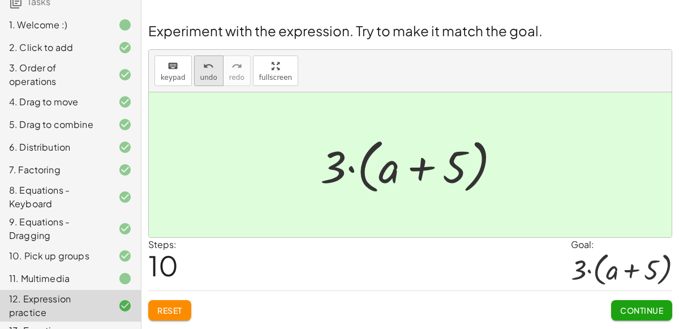
click at [205, 79] on span "undo" at bounding box center [208, 78] width 17 height 8
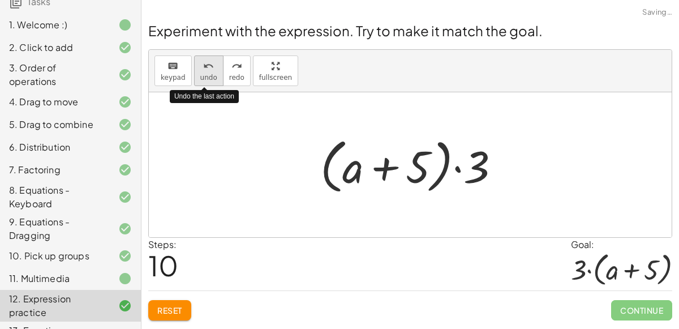
click at [205, 79] on span "undo" at bounding box center [208, 78] width 17 height 8
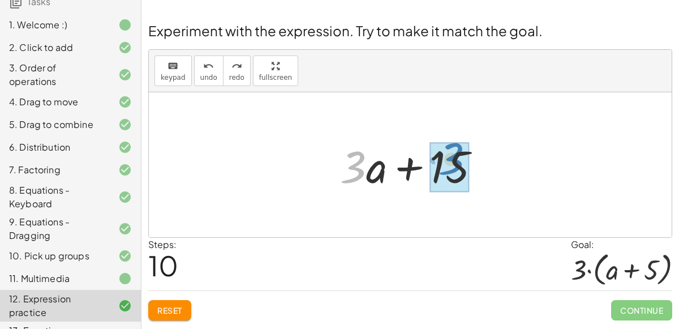
drag, startPoint x: 350, startPoint y: 170, endPoint x: 448, endPoint y: 162, distance: 98.9
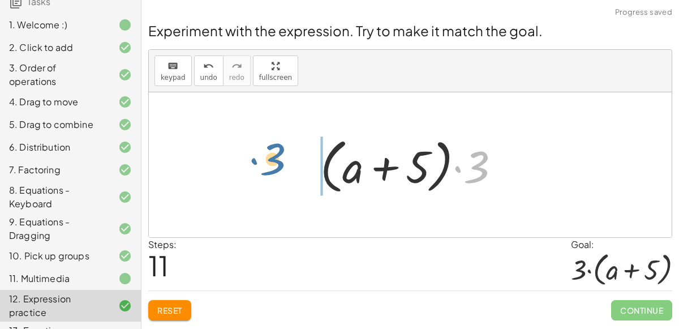
drag, startPoint x: 475, startPoint y: 166, endPoint x: 270, endPoint y: 158, distance: 205.1
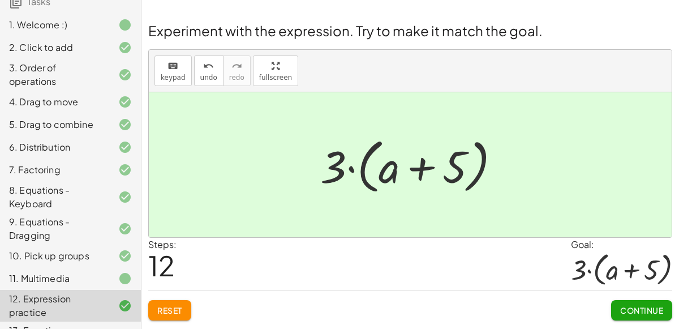
click at [638, 310] on span "Continue" at bounding box center [641, 310] width 43 height 10
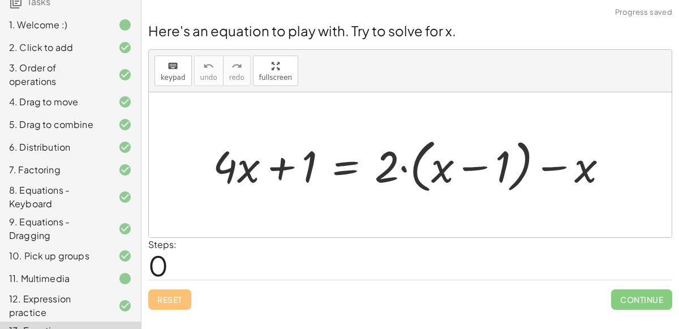
scroll to position [138, 0]
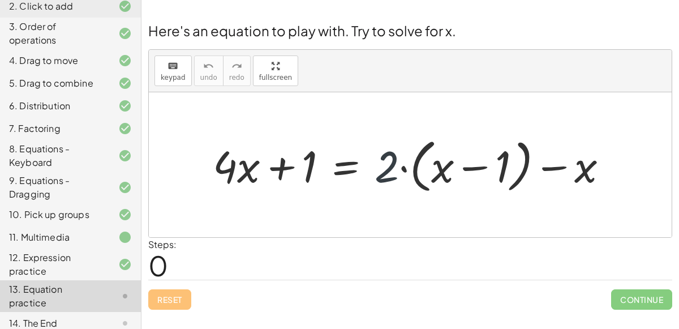
click at [398, 165] on div at bounding box center [414, 165] width 415 height 64
drag, startPoint x: 389, startPoint y: 163, endPoint x: 462, endPoint y: 162, distance: 72.5
click at [462, 162] on div at bounding box center [414, 165] width 415 height 64
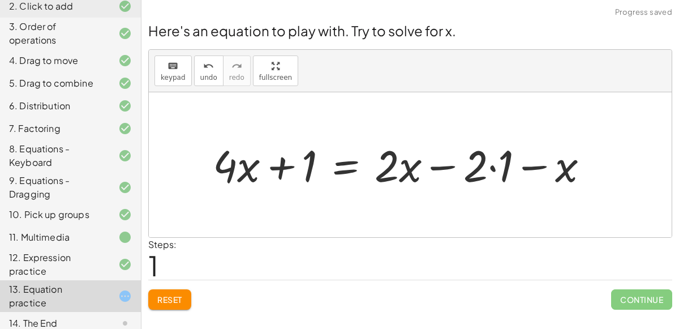
click at [490, 167] on div at bounding box center [405, 164] width 396 height 57
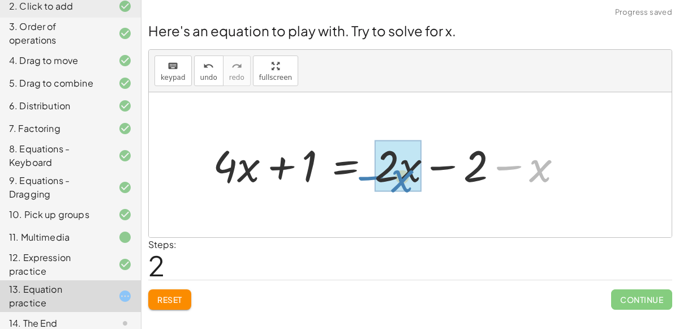
drag, startPoint x: 536, startPoint y: 169, endPoint x: 407, endPoint y: 178, distance: 129.4
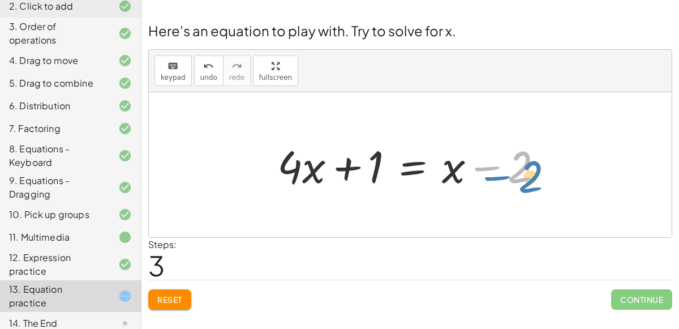
drag, startPoint x: 516, startPoint y: 175, endPoint x: 526, endPoint y: 185, distance: 14.4
click at [526, 185] on div at bounding box center [415, 165] width 286 height 58
click at [414, 168] on div at bounding box center [415, 165] width 286 height 58
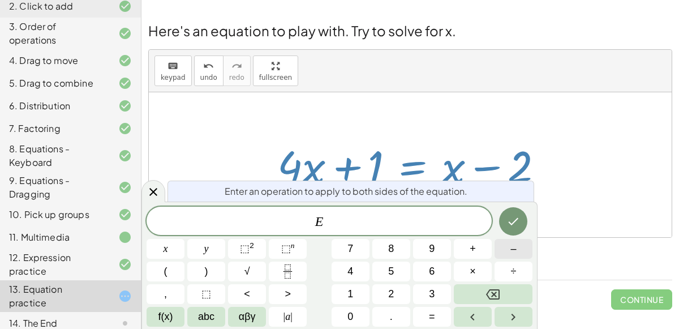
click at [505, 250] on button "–" at bounding box center [514, 249] width 38 height 20
click at [396, 294] on button "2" at bounding box center [391, 294] width 38 height 20
click at [523, 229] on button "Done" at bounding box center [513, 221] width 28 height 28
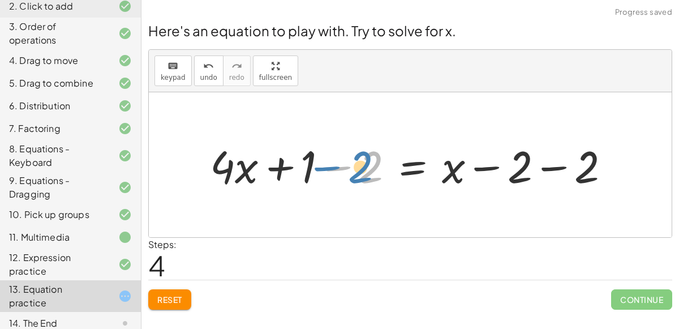
drag, startPoint x: 366, startPoint y: 168, endPoint x: 355, endPoint y: 168, distance: 10.8
click at [355, 168] on div at bounding box center [414, 165] width 421 height 58
click at [204, 74] on span "undo" at bounding box center [208, 78] width 17 height 8
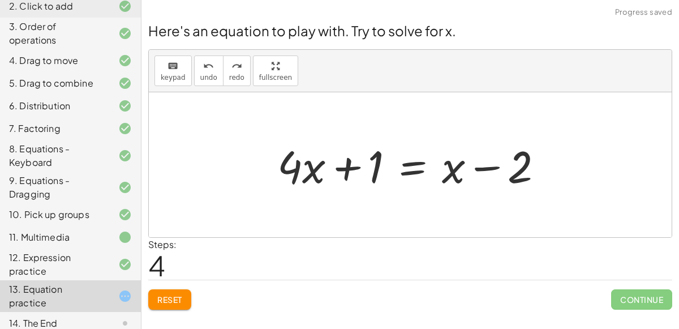
click at [409, 168] on div at bounding box center [415, 165] width 286 height 58
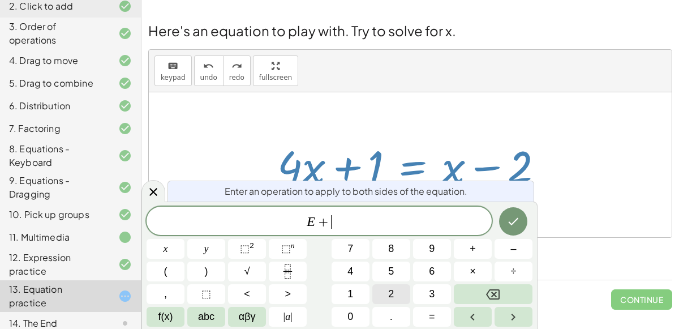
click at [379, 291] on button "2" at bounding box center [391, 294] width 38 height 20
click at [519, 222] on icon "Done" at bounding box center [514, 222] width 14 height 14
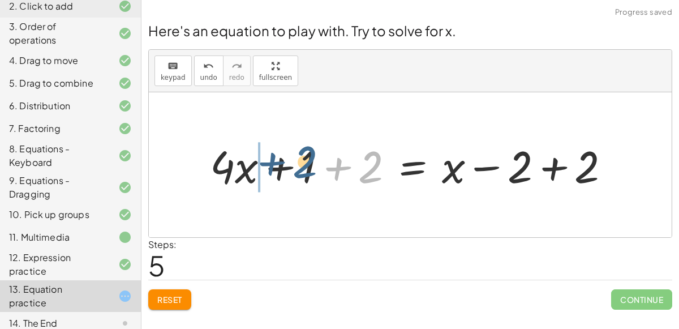
drag, startPoint x: 372, startPoint y: 170, endPoint x: 305, endPoint y: 164, distance: 67.0
click at [305, 164] on div at bounding box center [414, 165] width 421 height 58
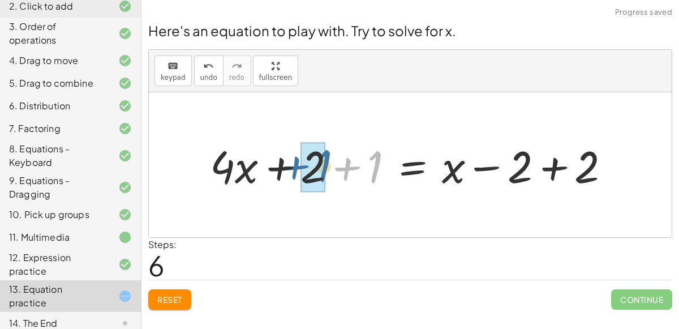
drag, startPoint x: 375, startPoint y: 164, endPoint x: 323, endPoint y: 162, distance: 52.7
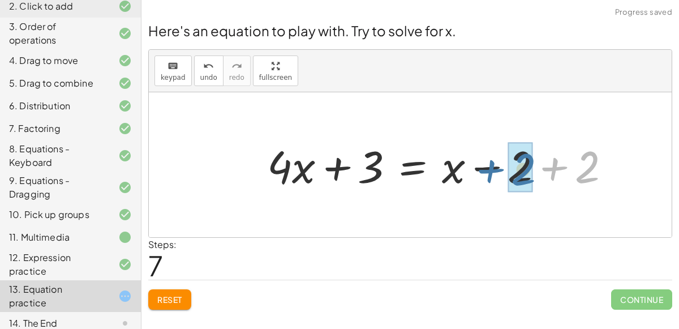
drag, startPoint x: 589, startPoint y: 161, endPoint x: 525, endPoint y: 162, distance: 64.5
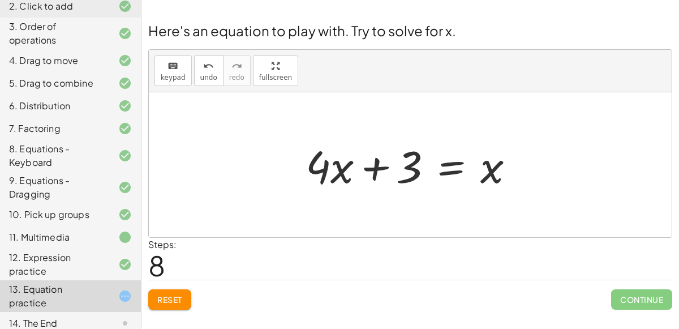
click at [337, 166] on div at bounding box center [415, 165] width 230 height 58
drag, startPoint x: 323, startPoint y: 165, endPoint x: 312, endPoint y: 172, distance: 12.7
click at [312, 172] on div at bounding box center [415, 165] width 230 height 58
click at [452, 164] on div at bounding box center [415, 165] width 230 height 58
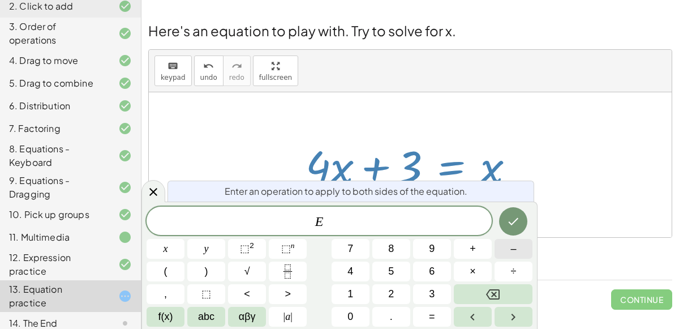
click at [510, 247] on button "–" at bounding box center [514, 249] width 38 height 20
click at [427, 295] on button "3" at bounding box center [432, 294] width 38 height 20
click at [520, 217] on button "Done" at bounding box center [513, 221] width 28 height 28
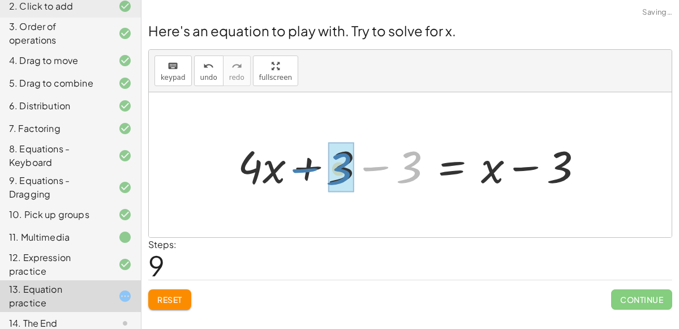
drag, startPoint x: 412, startPoint y: 169, endPoint x: 342, endPoint y: 169, distance: 70.2
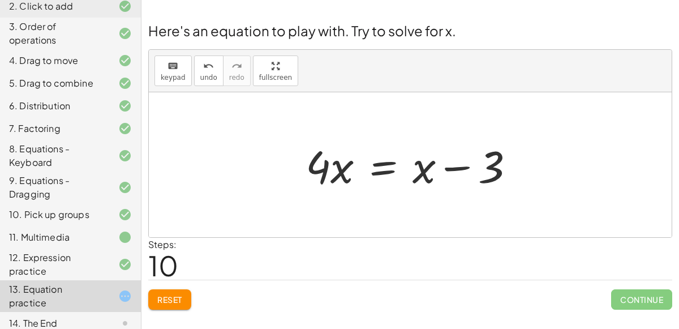
click at [380, 170] on div at bounding box center [415, 165] width 230 height 58
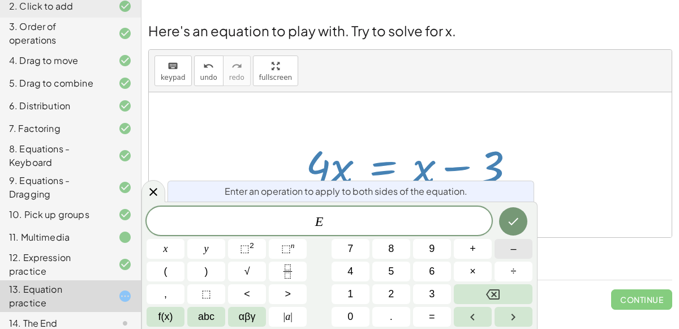
click at [509, 244] on button "–" at bounding box center [514, 249] width 38 height 20
click at [461, 275] on button "×" at bounding box center [473, 271] width 38 height 20
click at [491, 291] on icon "Backspace" at bounding box center [493, 295] width 14 height 14
click at [159, 249] on button "x" at bounding box center [166, 249] width 38 height 20
click at [515, 211] on button "Done" at bounding box center [513, 221] width 28 height 28
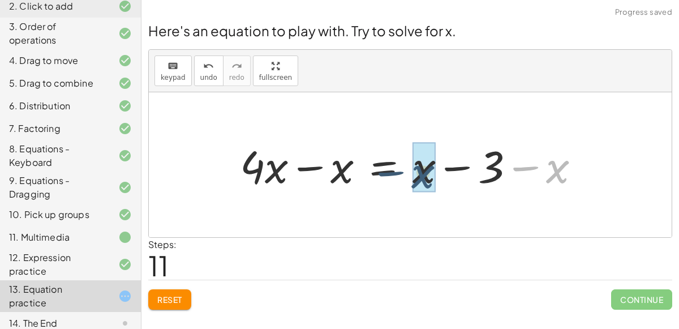
drag, startPoint x: 560, startPoint y: 174, endPoint x: 425, endPoint y: 179, distance: 135.4
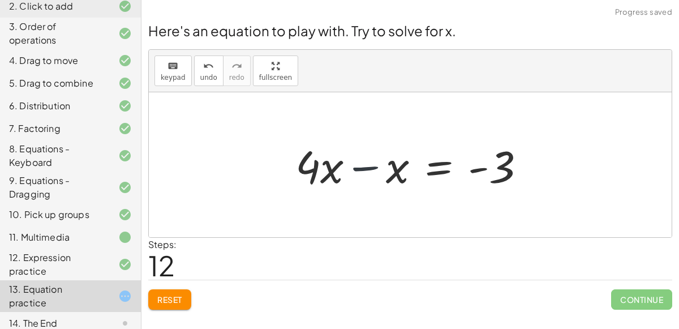
click at [341, 169] on div at bounding box center [415, 165] width 250 height 58
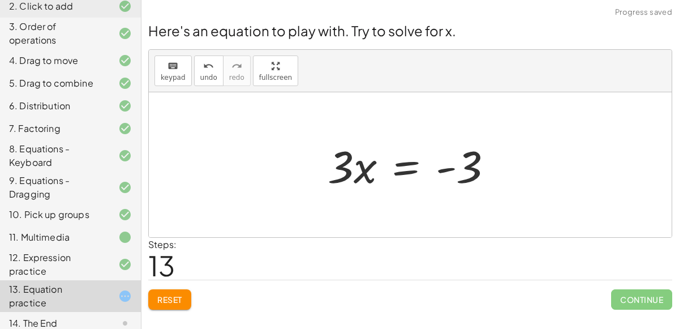
click at [405, 169] on div at bounding box center [415, 165] width 186 height 58
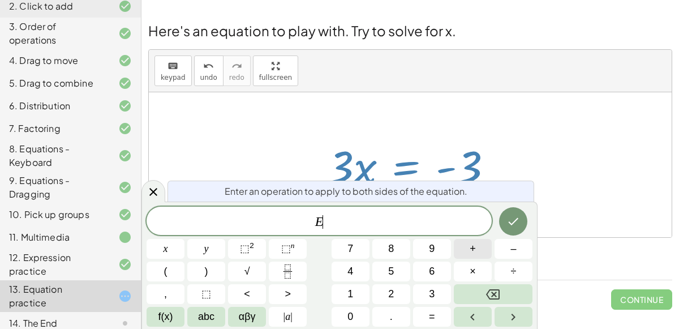
click at [481, 251] on button "+" at bounding box center [473, 249] width 38 height 20
click at [428, 289] on button "3" at bounding box center [432, 294] width 38 height 20
click at [520, 224] on icon "Done" at bounding box center [514, 222] width 14 height 14
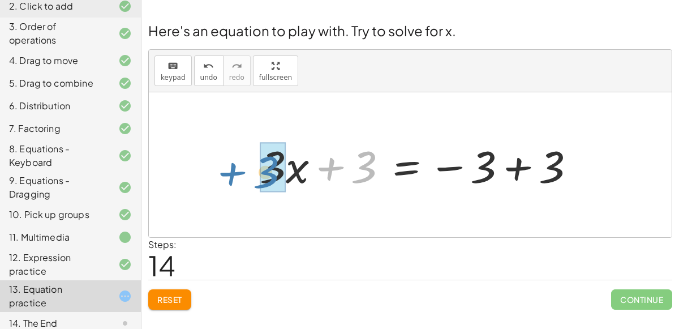
drag, startPoint x: 365, startPoint y: 162, endPoint x: 265, endPoint y: 167, distance: 99.2
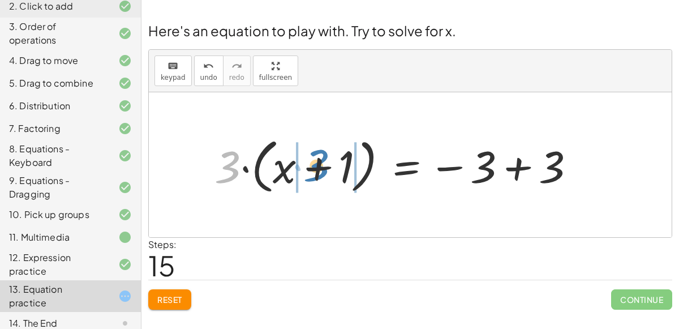
drag, startPoint x: 228, startPoint y: 158, endPoint x: 318, endPoint y: 156, distance: 90.0
click at [318, 156] on div at bounding box center [399, 164] width 381 height 65
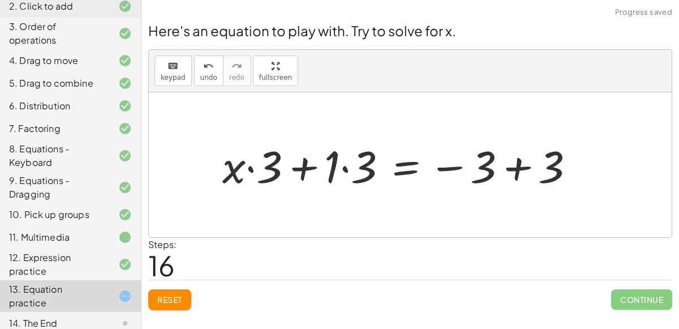
click at [249, 166] on div at bounding box center [403, 165] width 373 height 58
click at [343, 167] on div at bounding box center [403, 165] width 373 height 58
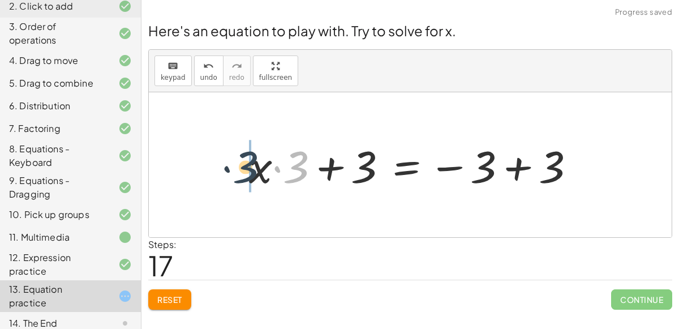
drag, startPoint x: 298, startPoint y: 167, endPoint x: 244, endPoint y: 166, distance: 54.3
click at [244, 166] on div at bounding box center [416, 165] width 346 height 58
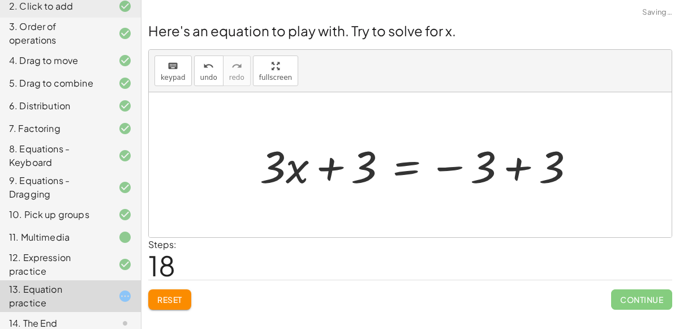
click at [364, 169] on div at bounding box center [422, 165] width 336 height 58
click at [206, 74] on span "undo" at bounding box center [208, 78] width 17 height 8
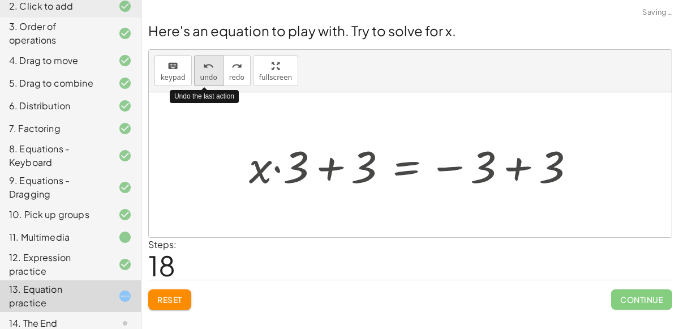
click at [205, 71] on button "undo undo" at bounding box center [208, 70] width 29 height 31
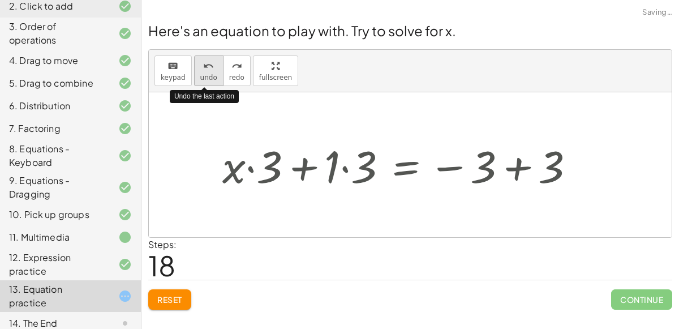
click at [205, 72] on button "undo undo" at bounding box center [208, 70] width 29 height 31
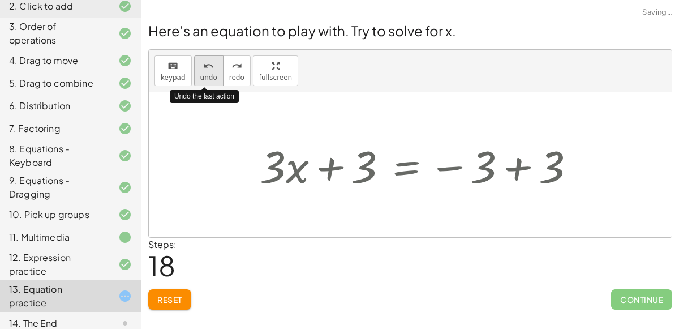
click at [201, 72] on button "undo undo" at bounding box center [208, 70] width 29 height 31
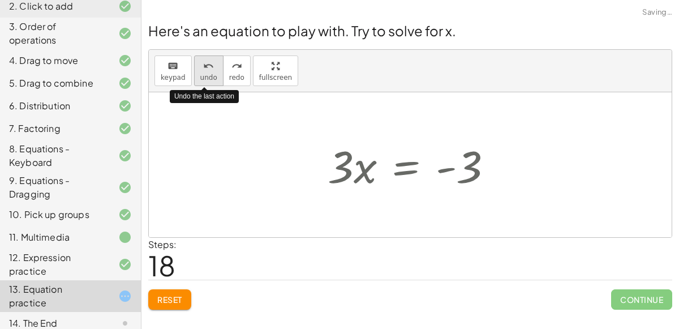
click at [203, 71] on icon "undo" at bounding box center [208, 66] width 11 height 14
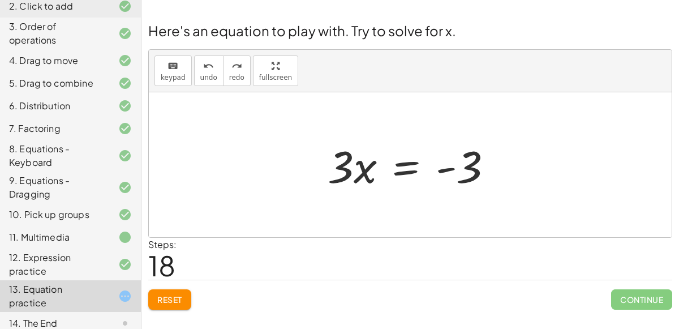
click at [408, 166] on div at bounding box center [415, 165] width 186 height 58
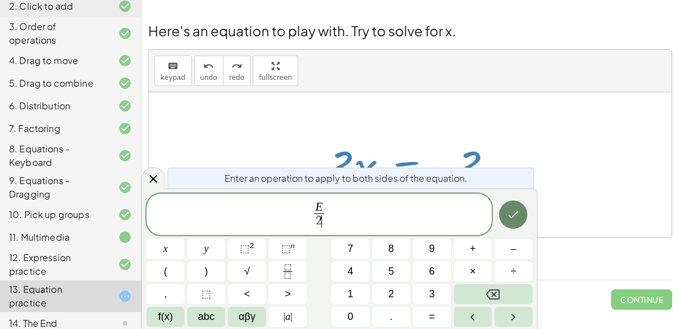
click at [516, 211] on icon "Done" at bounding box center [514, 215] width 14 height 14
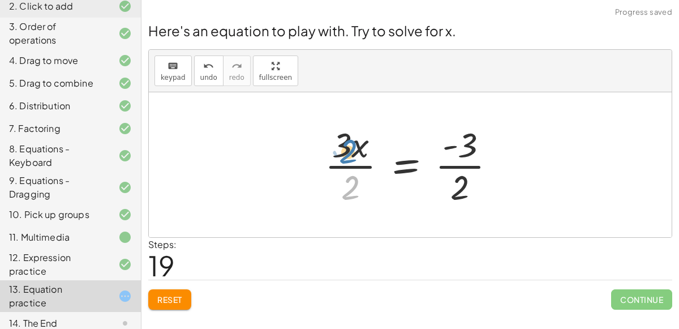
drag, startPoint x: 352, startPoint y: 185, endPoint x: 349, endPoint y: 149, distance: 36.3
click at [349, 149] on div at bounding box center [414, 164] width 191 height 87
click at [414, 169] on div at bounding box center [414, 164] width 191 height 87
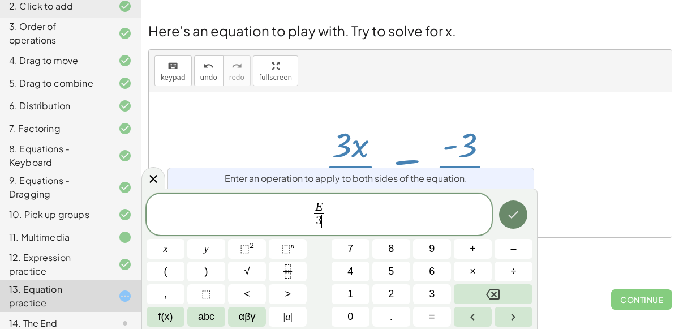
click at [506, 213] on button "Done" at bounding box center [513, 214] width 28 height 28
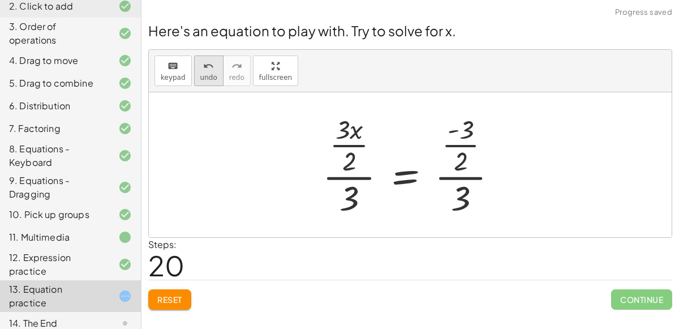
click at [213, 82] on button "undo undo" at bounding box center [208, 70] width 29 height 31
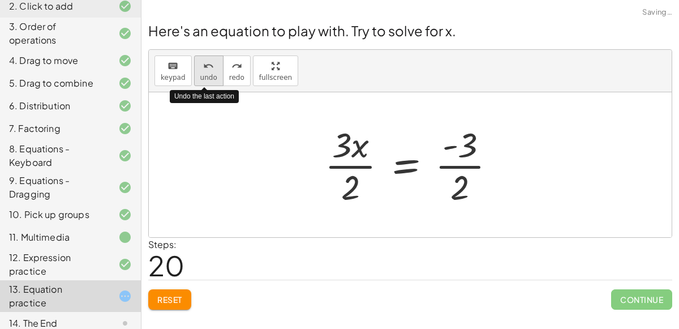
click at [213, 83] on button "undo undo" at bounding box center [208, 70] width 29 height 31
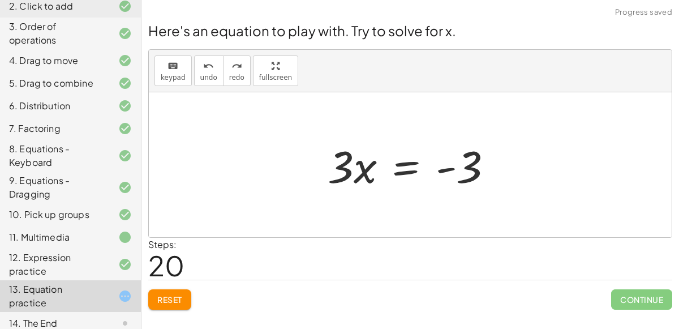
click at [399, 174] on div at bounding box center [415, 165] width 186 height 58
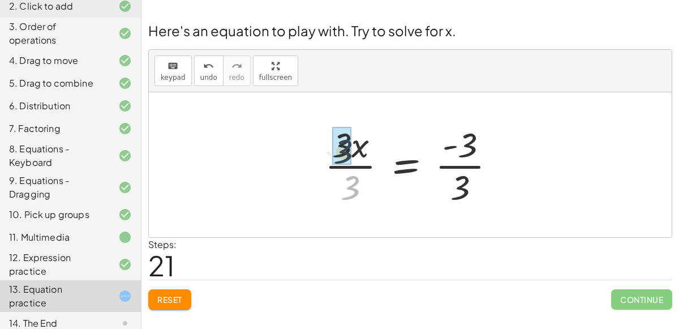
drag, startPoint x: 350, startPoint y: 191, endPoint x: 342, endPoint y: 152, distance: 39.7
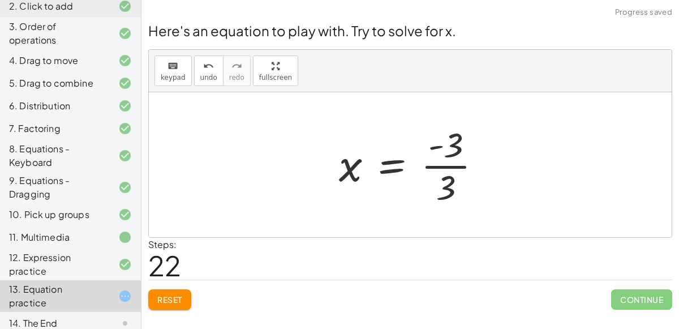
click at [459, 185] on div at bounding box center [414, 164] width 163 height 87
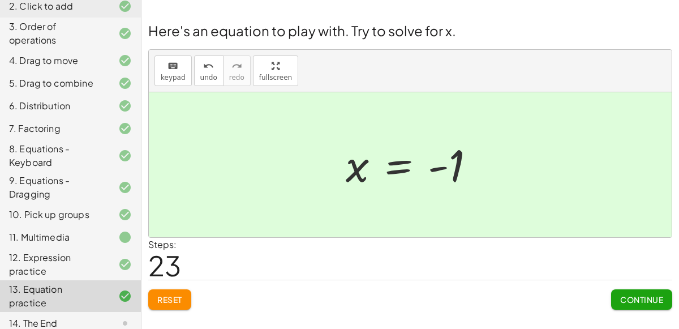
click at [43, 316] on div "14. The End" at bounding box center [54, 323] width 91 height 14
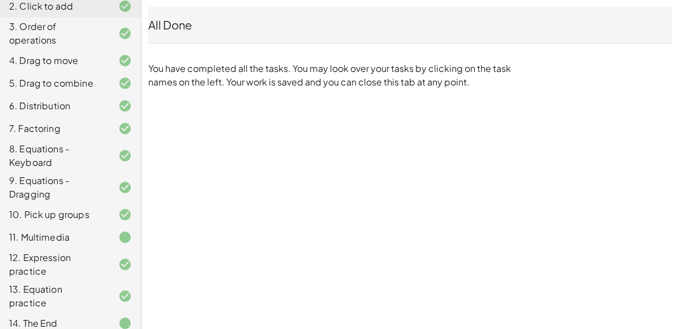
click at [60, 283] on div "13. Equation practice" at bounding box center [54, 295] width 91 height 27
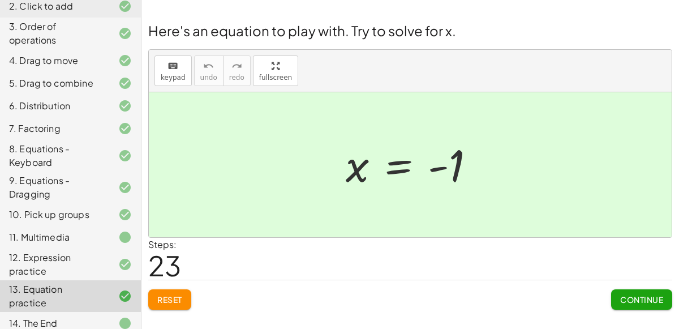
click at [250, 169] on div at bounding box center [410, 164] width 523 height 145
